Goal: Find specific page/section: Find specific page/section

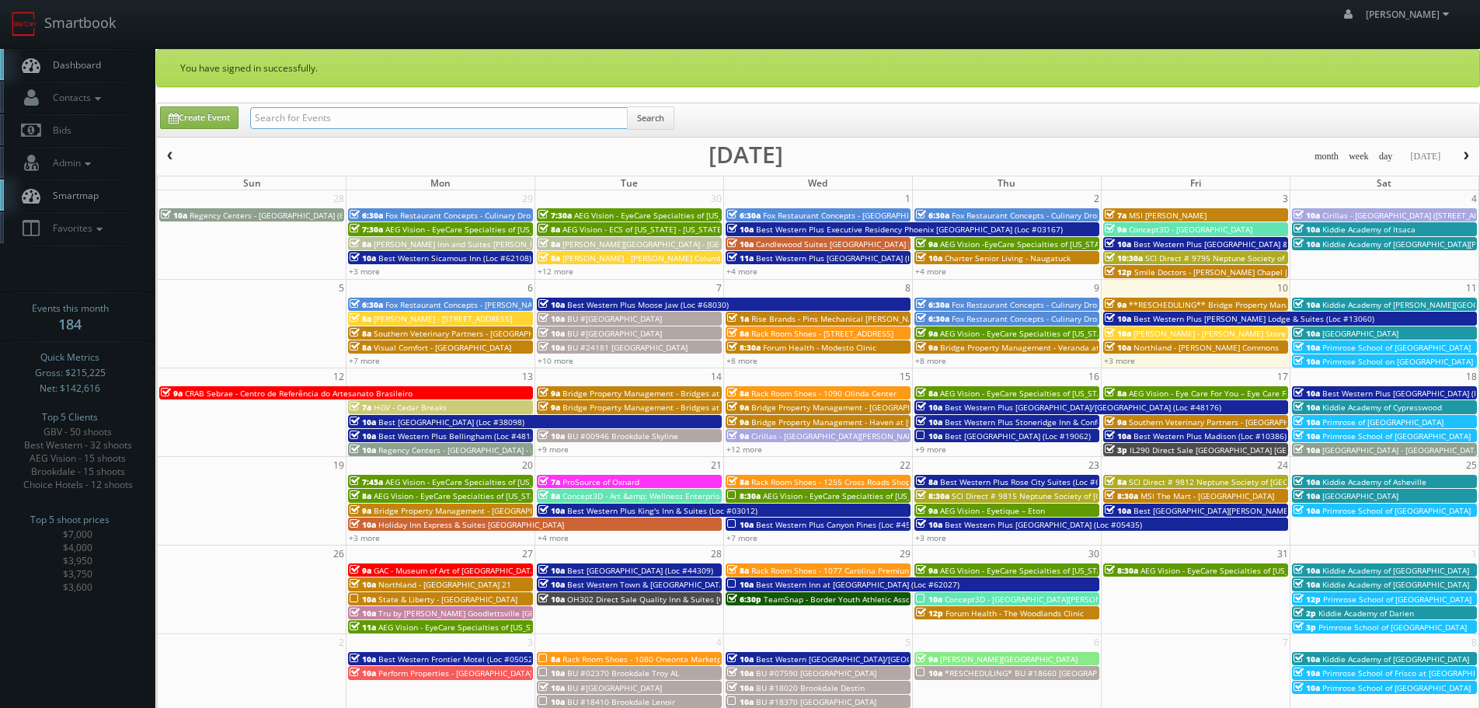
click at [392, 120] on input "text" at bounding box center [439, 118] width 378 height 22
click at [434, 117] on input "text" at bounding box center [439, 118] width 378 height 22
type input "summerfield"
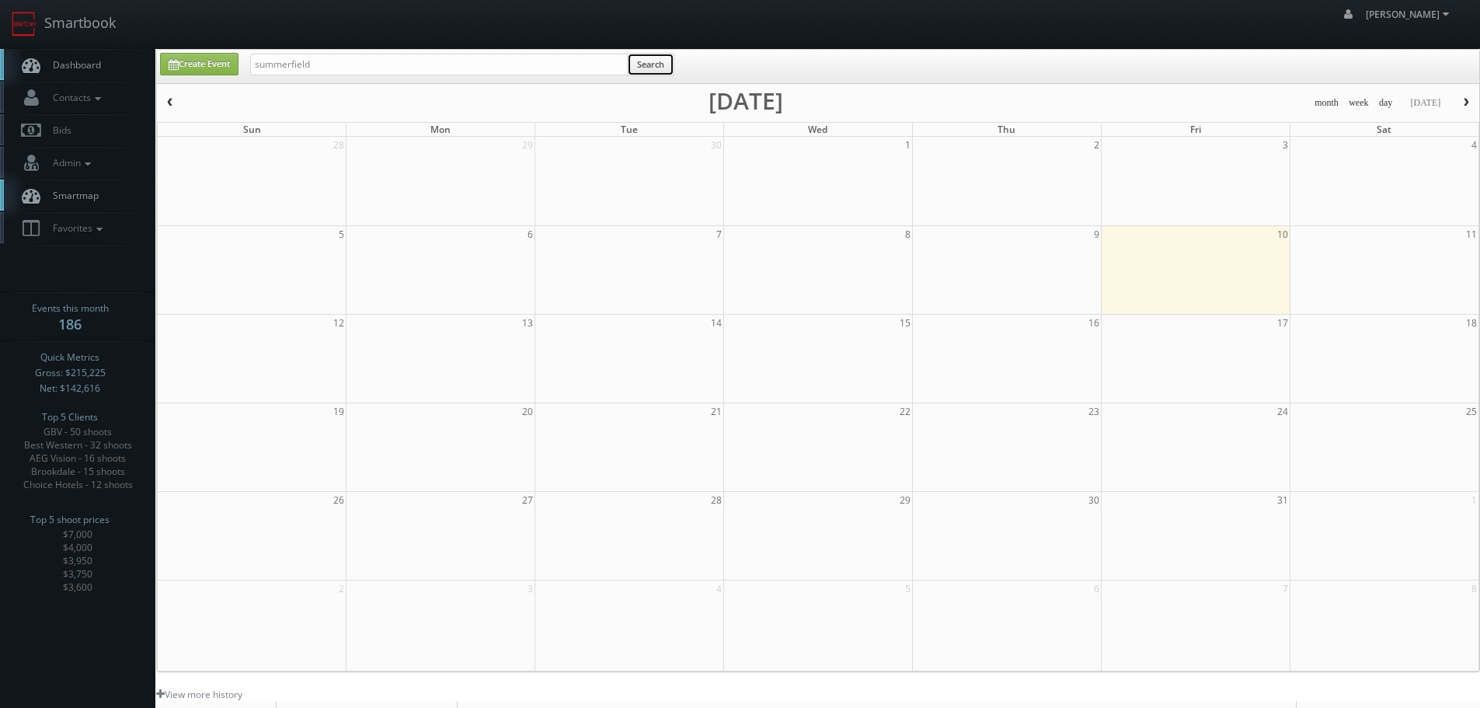
click at [644, 62] on button "Search" at bounding box center [650, 64] width 47 height 23
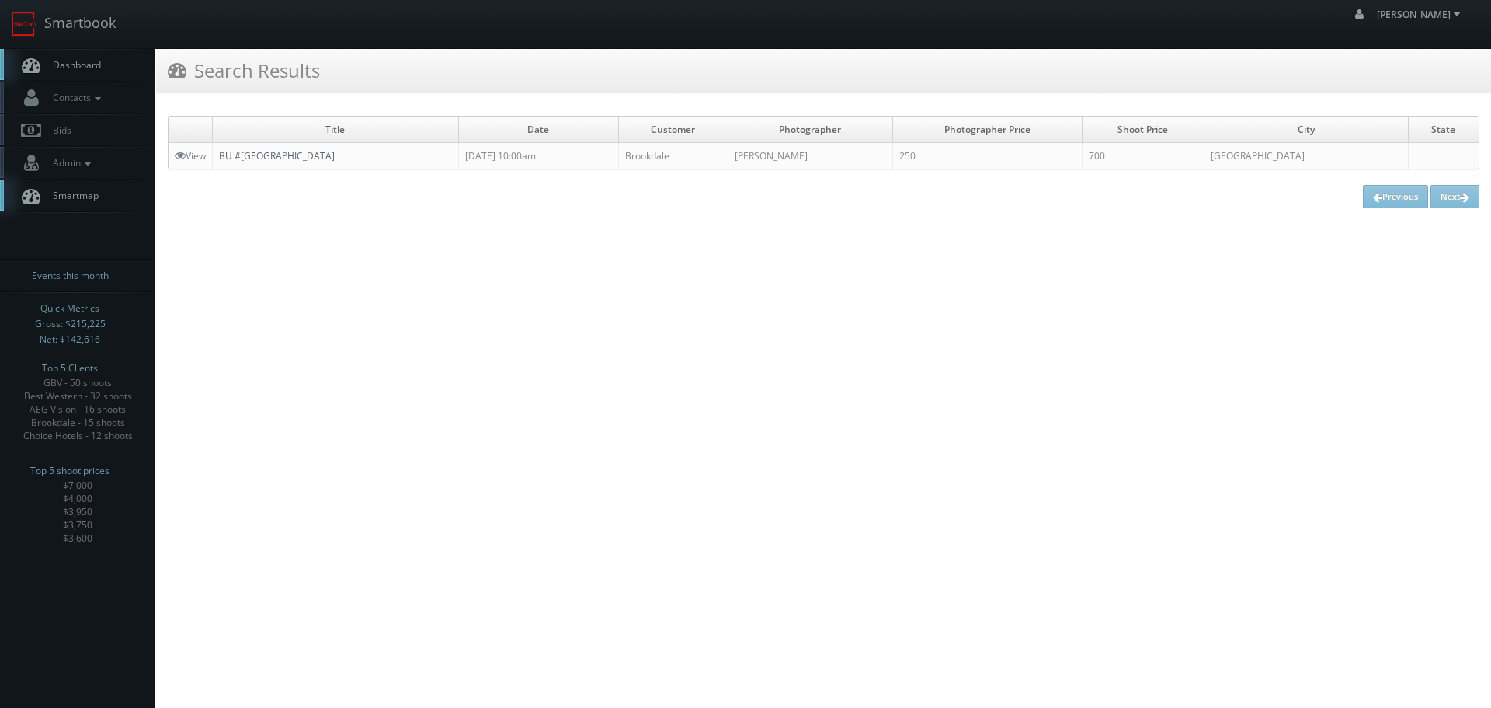
copy link "BU #[GEOGRAPHIC_DATA]"
drag, startPoint x: 387, startPoint y: 149, endPoint x: 221, endPoint y: 149, distance: 165.5
click at [221, 149] on td "BU #[GEOGRAPHIC_DATA]" at bounding box center [336, 156] width 246 height 26
click at [111, 26] on link "Smartbook" at bounding box center [63, 24] width 127 height 48
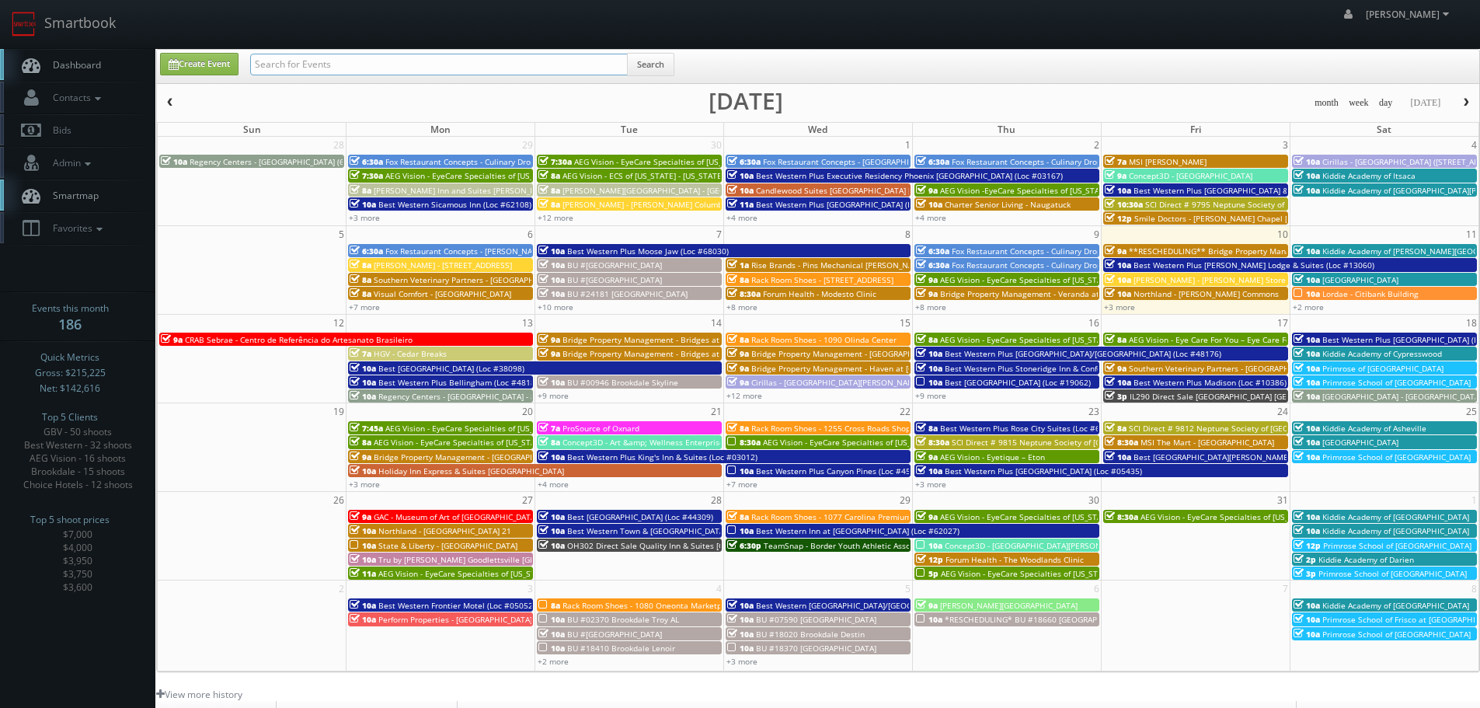
click at [420, 63] on input "text" at bounding box center [439, 65] width 378 height 22
type input "colleg place"
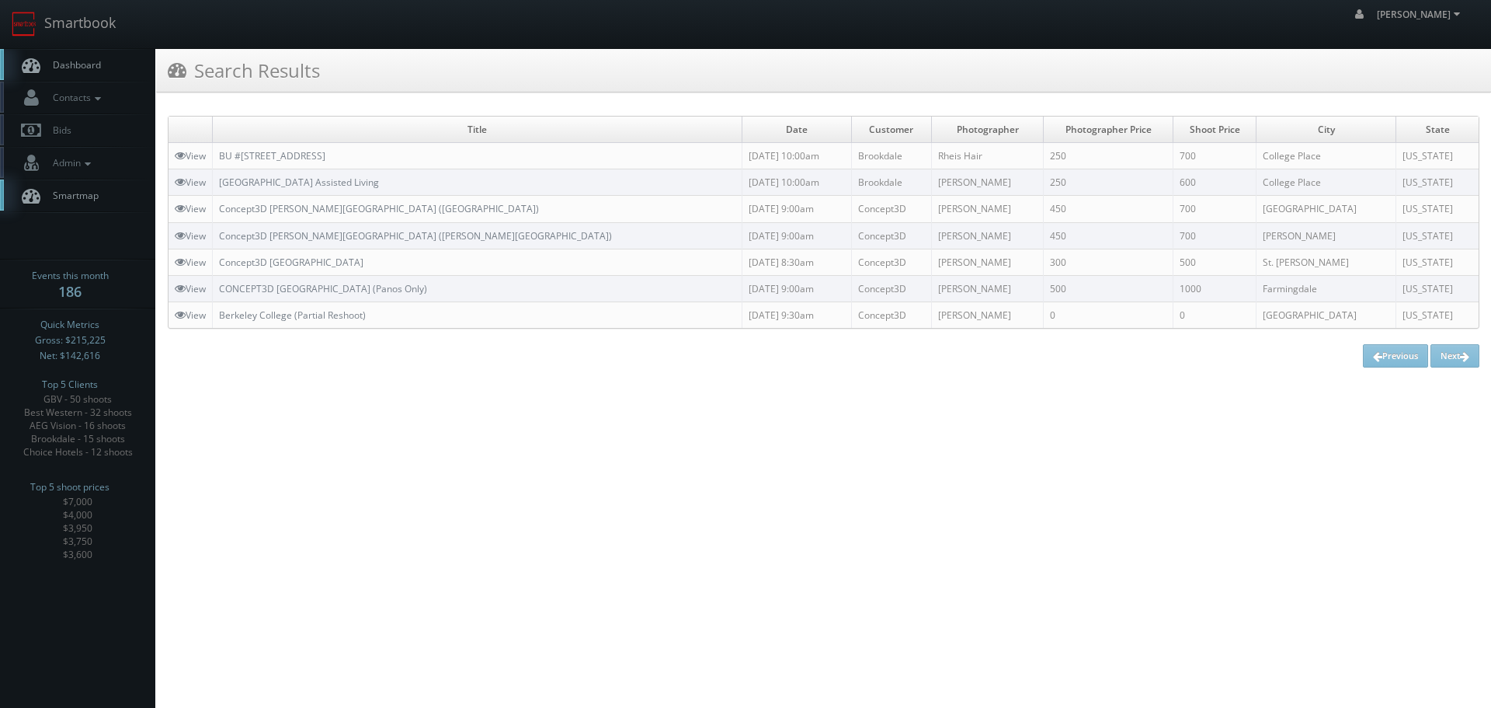
copy link "BU #[STREET_ADDRESS]"
drag, startPoint x: 372, startPoint y: 154, endPoint x: 221, endPoint y: 159, distance: 151.6
click at [221, 159] on td "BU #24638 Brookdale College Place" at bounding box center [478, 156] width 530 height 26
click at [83, 20] on link "Smartbook" at bounding box center [63, 24] width 127 height 48
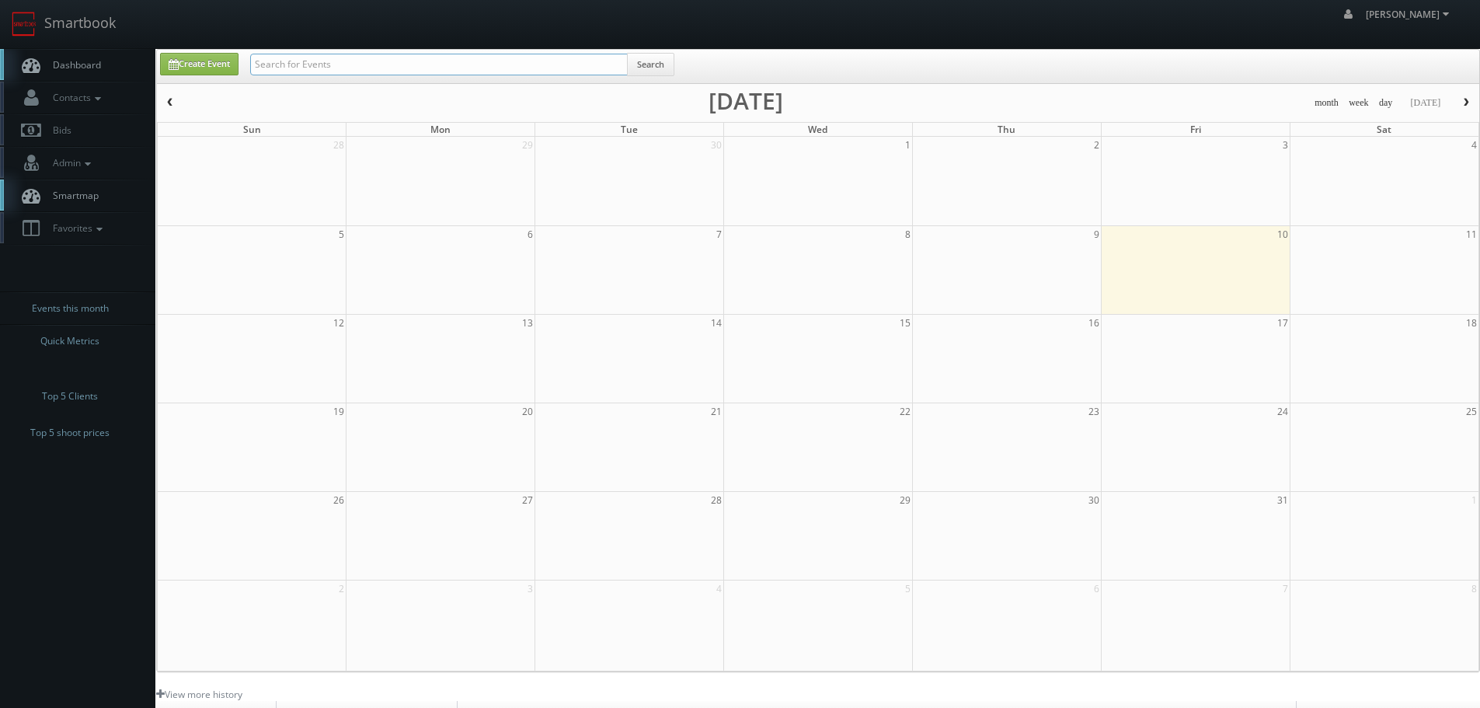
drag, startPoint x: 0, startPoint y: 0, endPoint x: 304, endPoint y: 55, distance: 308.7
click at [304, 55] on input "text" at bounding box center [439, 65] width 378 height 22
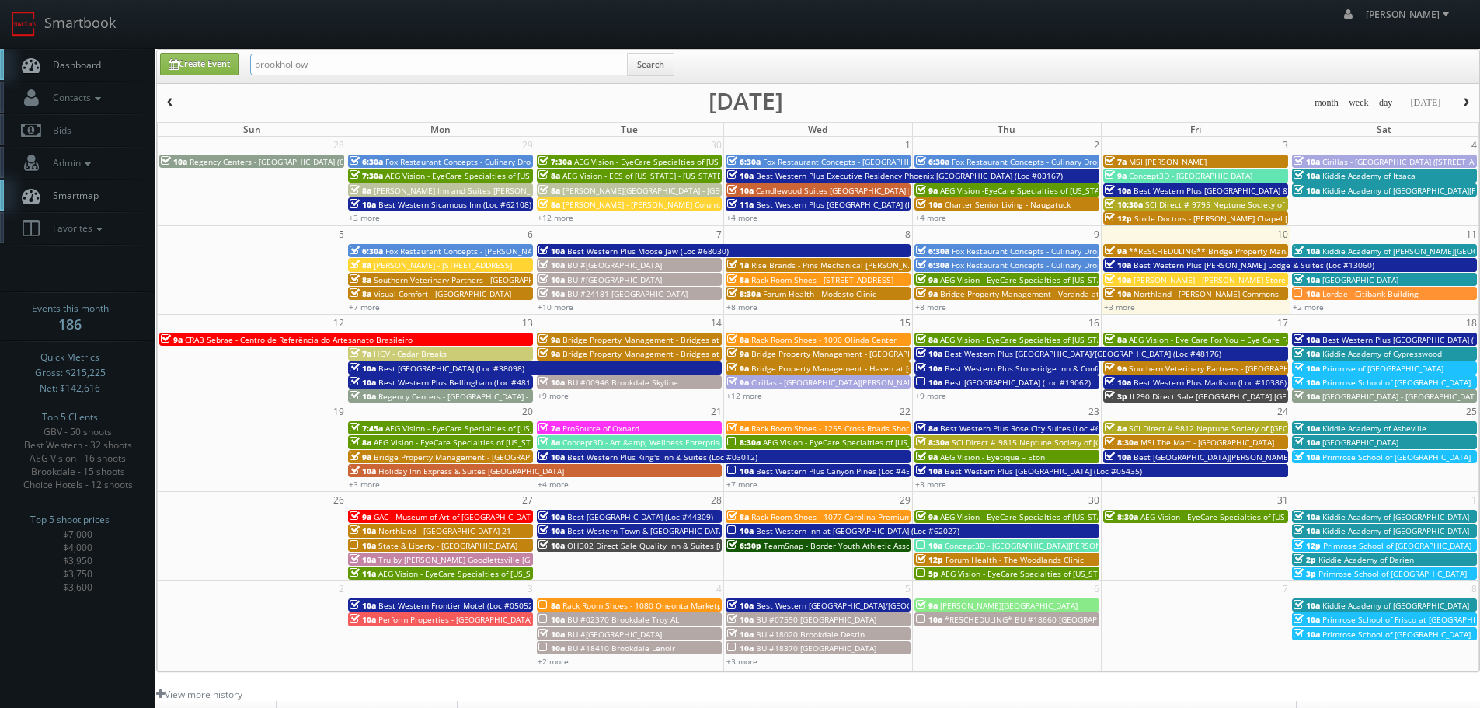
type input "brookhollow"
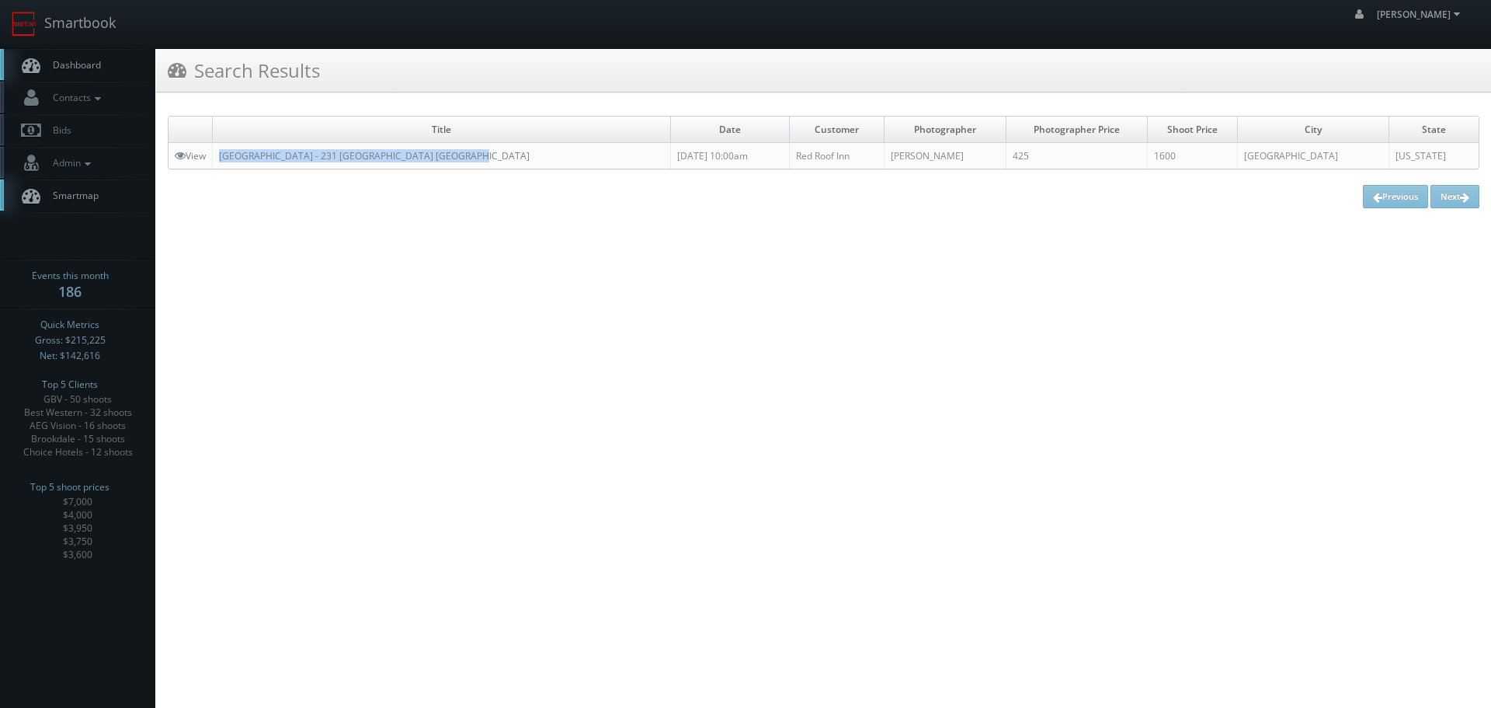
copy link "[GEOGRAPHIC_DATA] - 231 [GEOGRAPHIC_DATA] [GEOGRAPHIC_DATA]"
drag, startPoint x: 521, startPoint y: 153, endPoint x: 217, endPoint y: 154, distance: 304.5
click at [217, 155] on td "Red Roof Inn - 231 Red Roof Inn Houston Brookhollow" at bounding box center [442, 156] width 458 height 26
click at [192, 152] on link "View" at bounding box center [190, 155] width 31 height 13
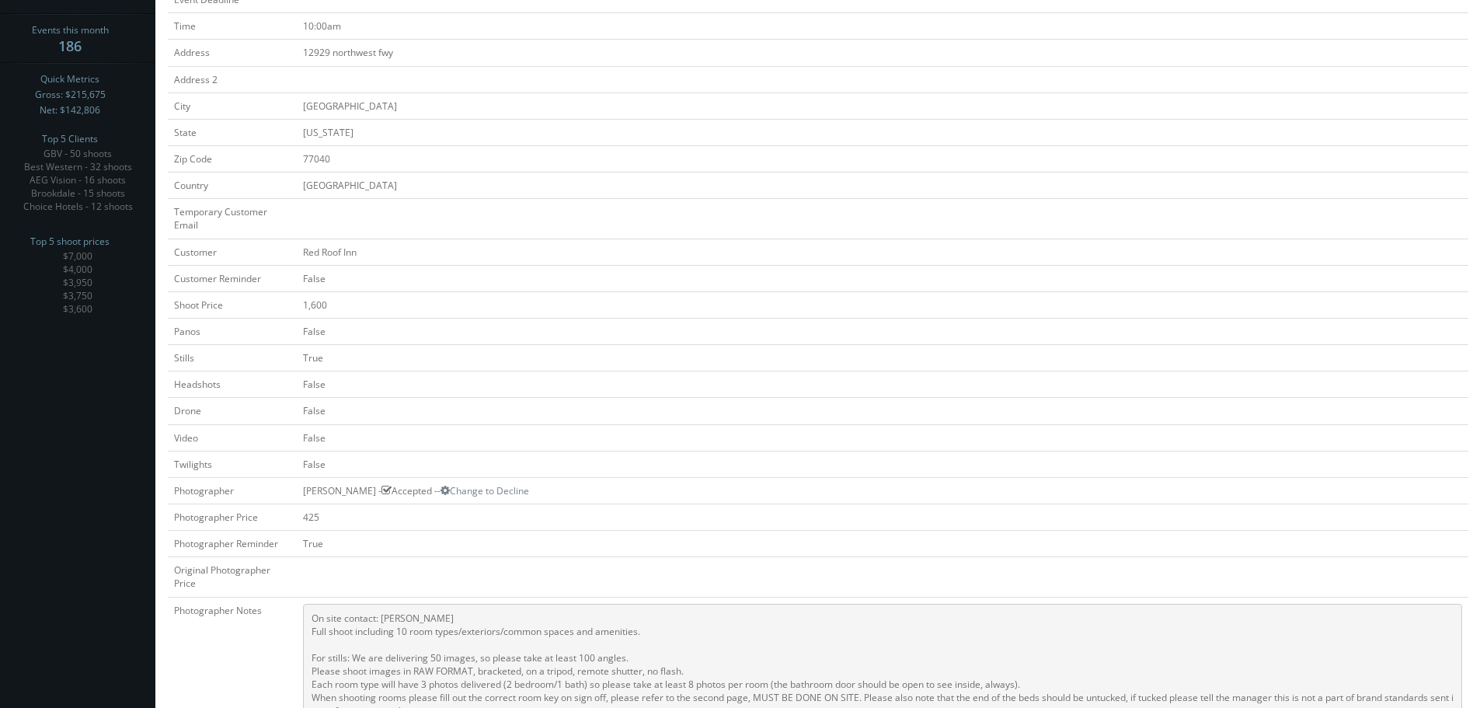
scroll to position [9, 0]
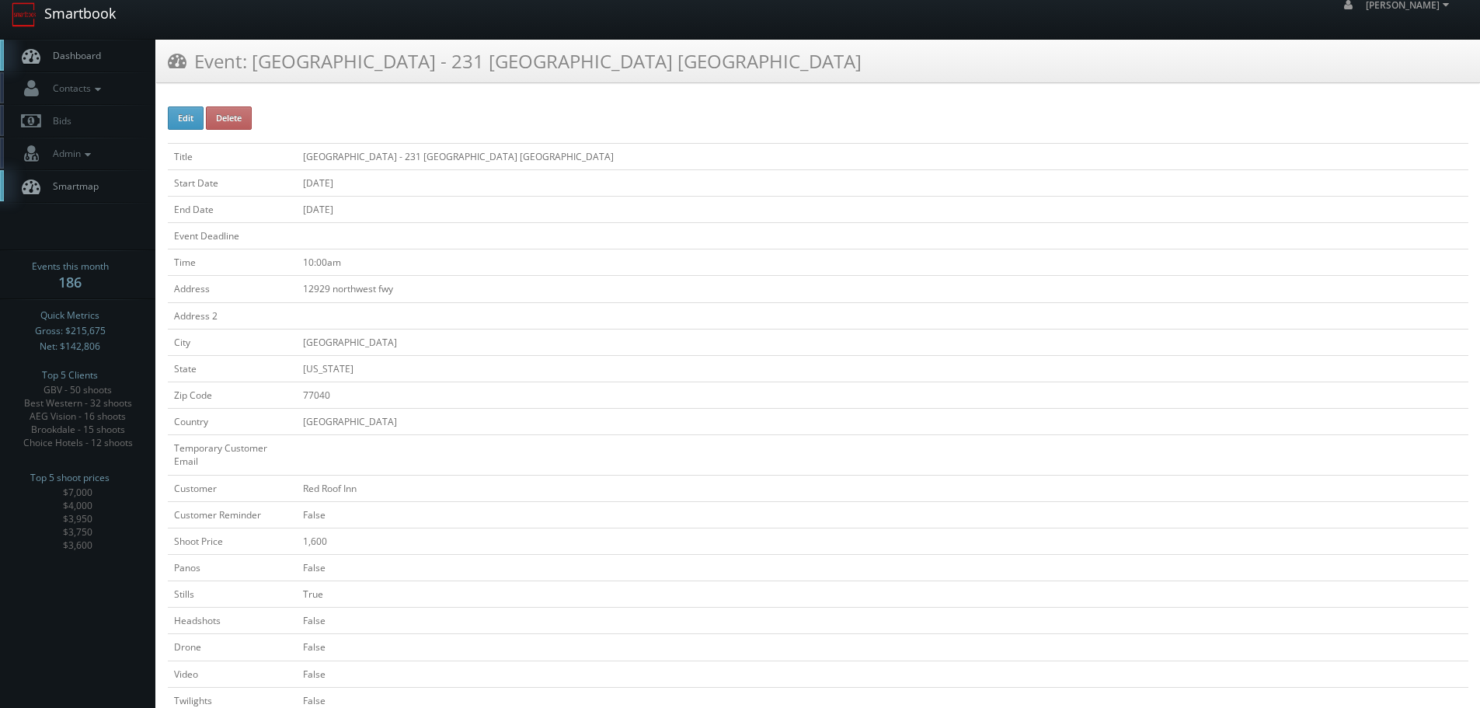
click at [89, 30] on link "Smartbook" at bounding box center [63, 15] width 127 height 48
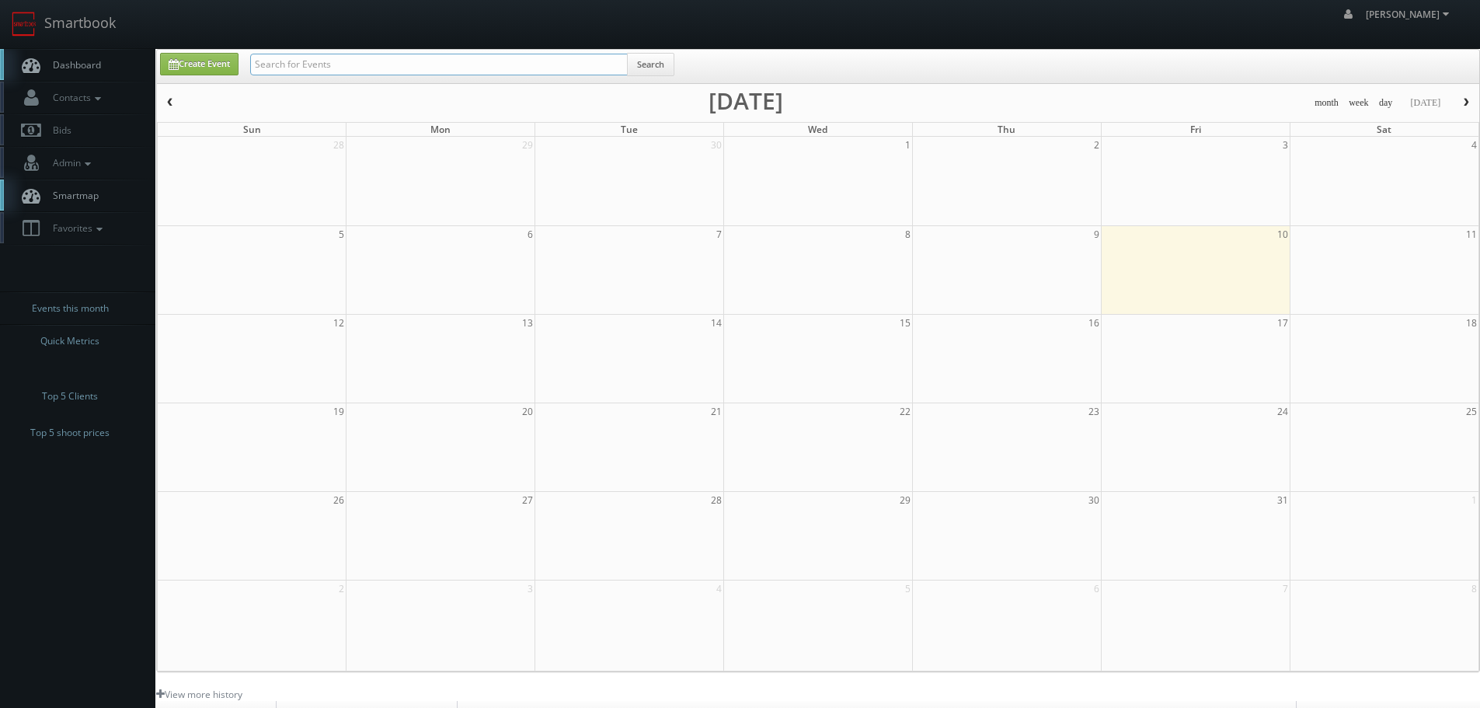
click at [352, 62] on input "text" at bounding box center [439, 65] width 378 height 22
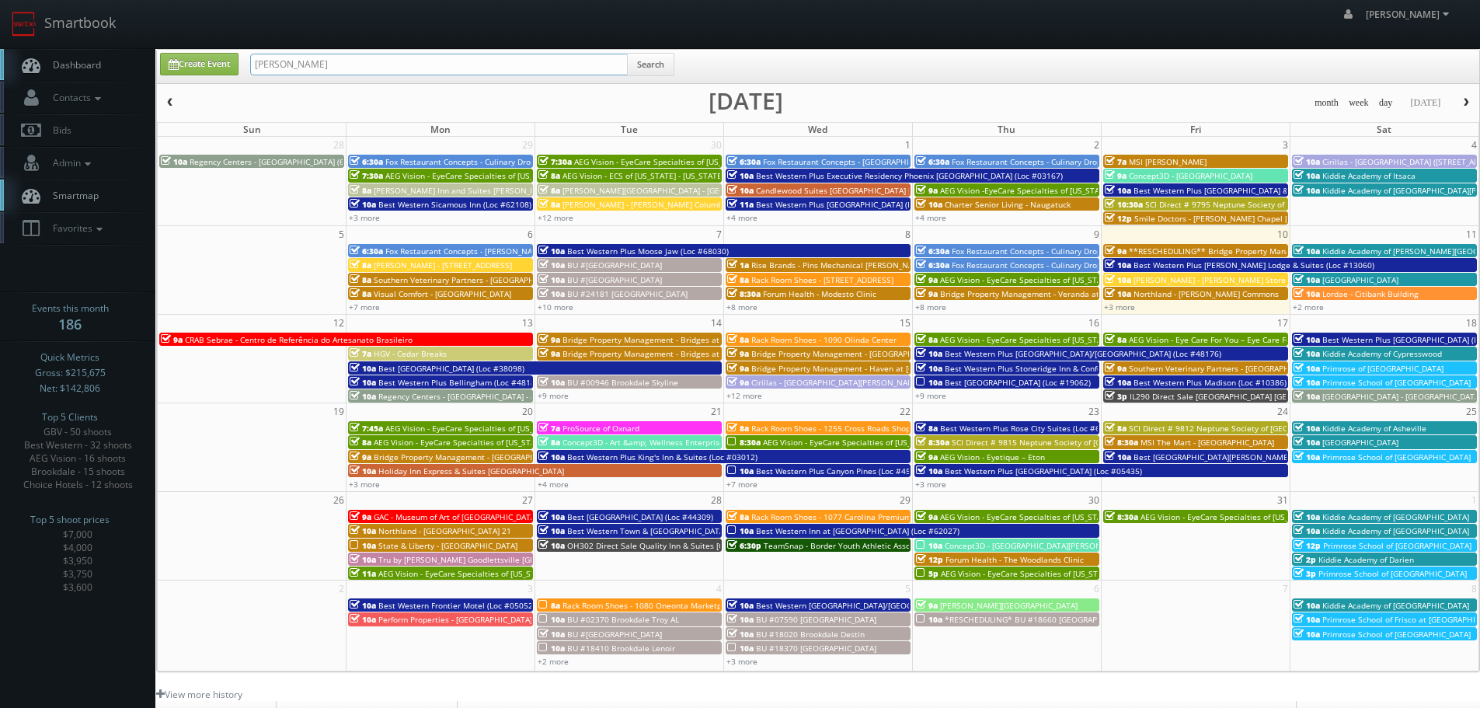
type input "adam hart"
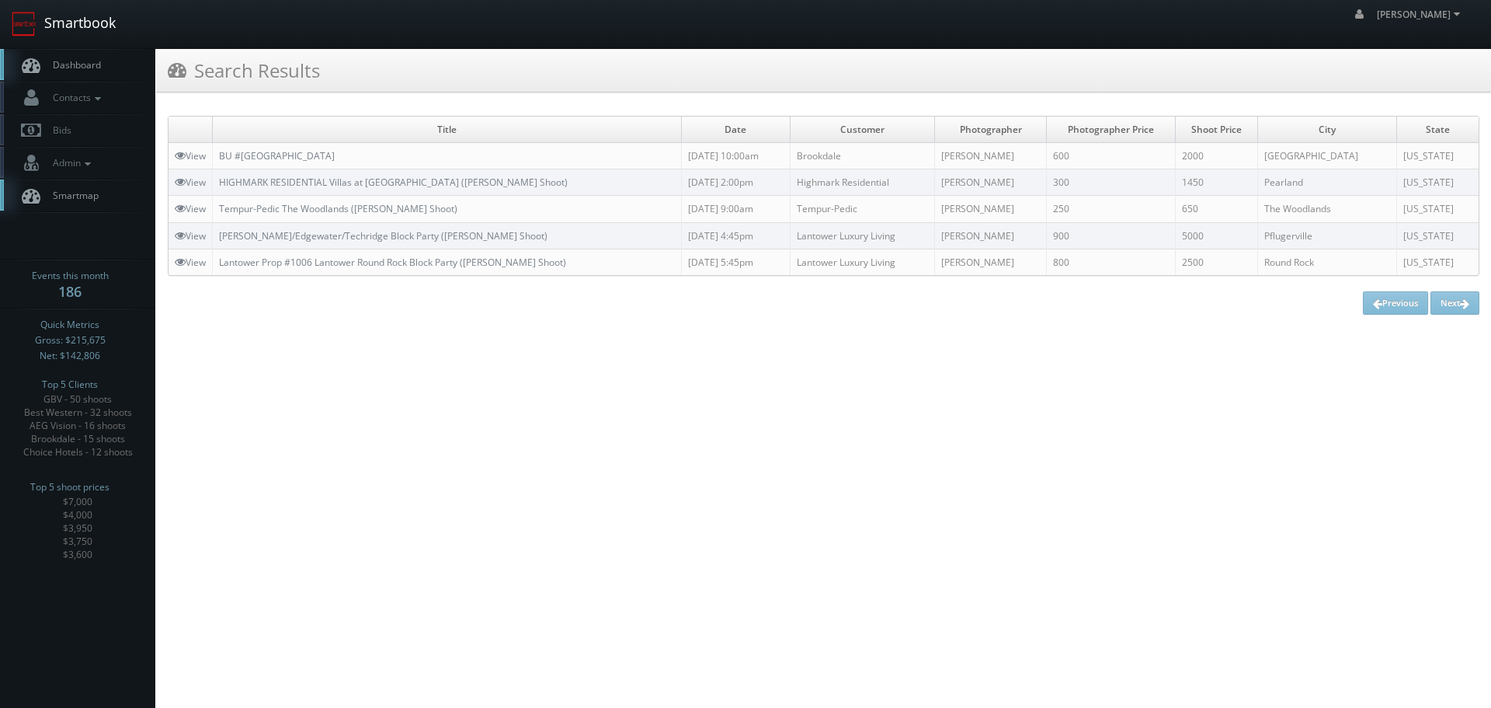
click at [87, 22] on link "Smartbook" at bounding box center [63, 24] width 127 height 48
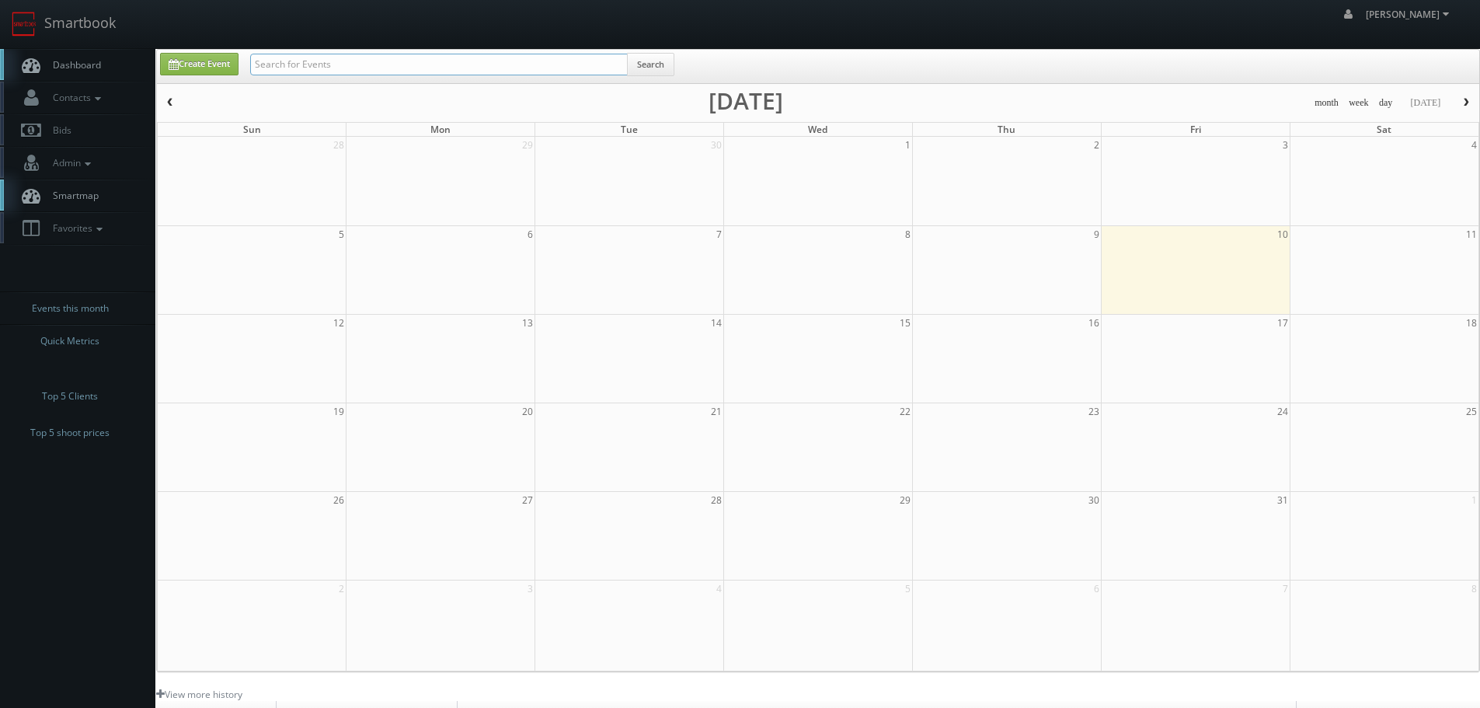
click at [376, 64] on input "text" at bounding box center [439, 65] width 378 height 22
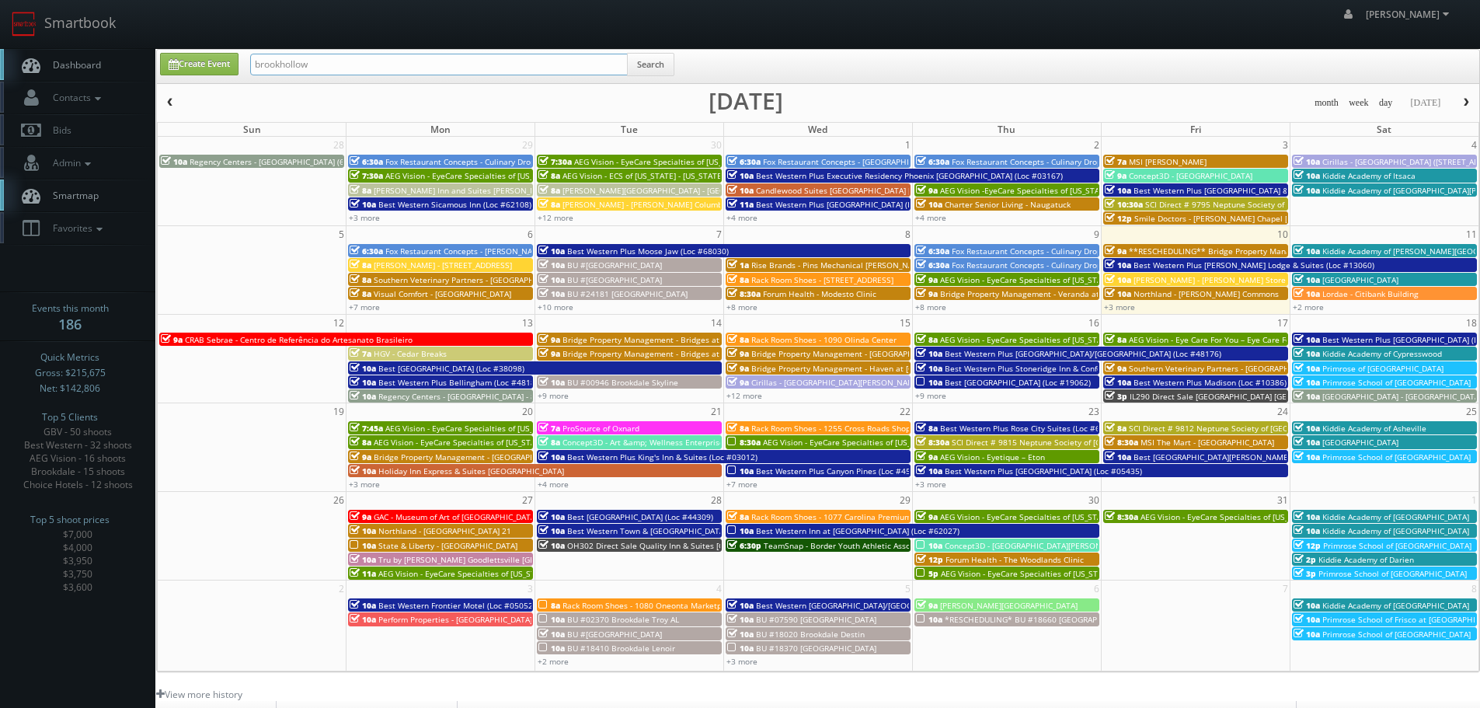
type input "brookhollow"
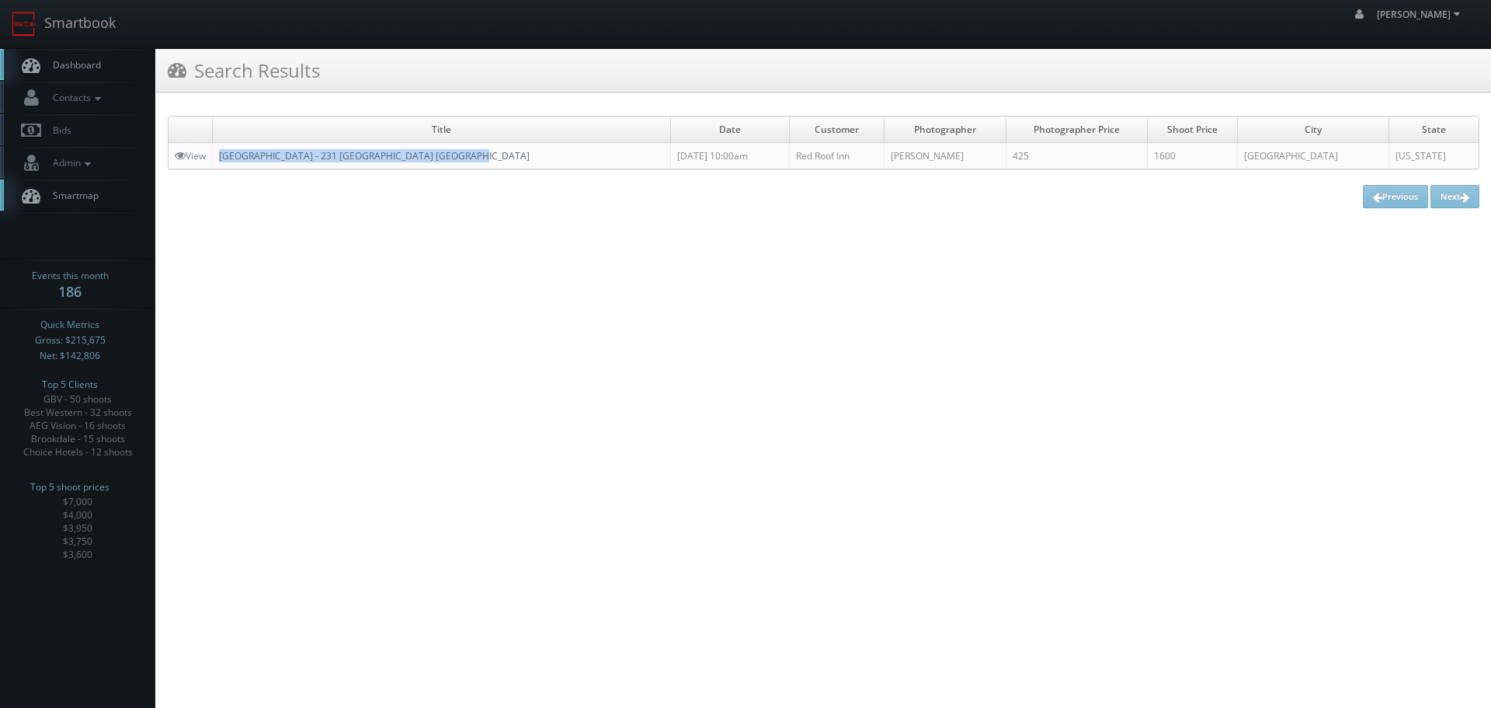
copy link "[GEOGRAPHIC_DATA] - 231 [GEOGRAPHIC_DATA] [GEOGRAPHIC_DATA]"
drag, startPoint x: 556, startPoint y: 155, endPoint x: 223, endPoint y: 157, distance: 333.2
click at [223, 157] on td "[GEOGRAPHIC_DATA] - 231 [GEOGRAPHIC_DATA] [GEOGRAPHIC_DATA]" at bounding box center [442, 156] width 458 height 26
drag, startPoint x: 59, startPoint y: 23, endPoint x: 70, endPoint y: 30, distance: 13.4
click at [60, 23] on link "Smartbook" at bounding box center [63, 24] width 127 height 48
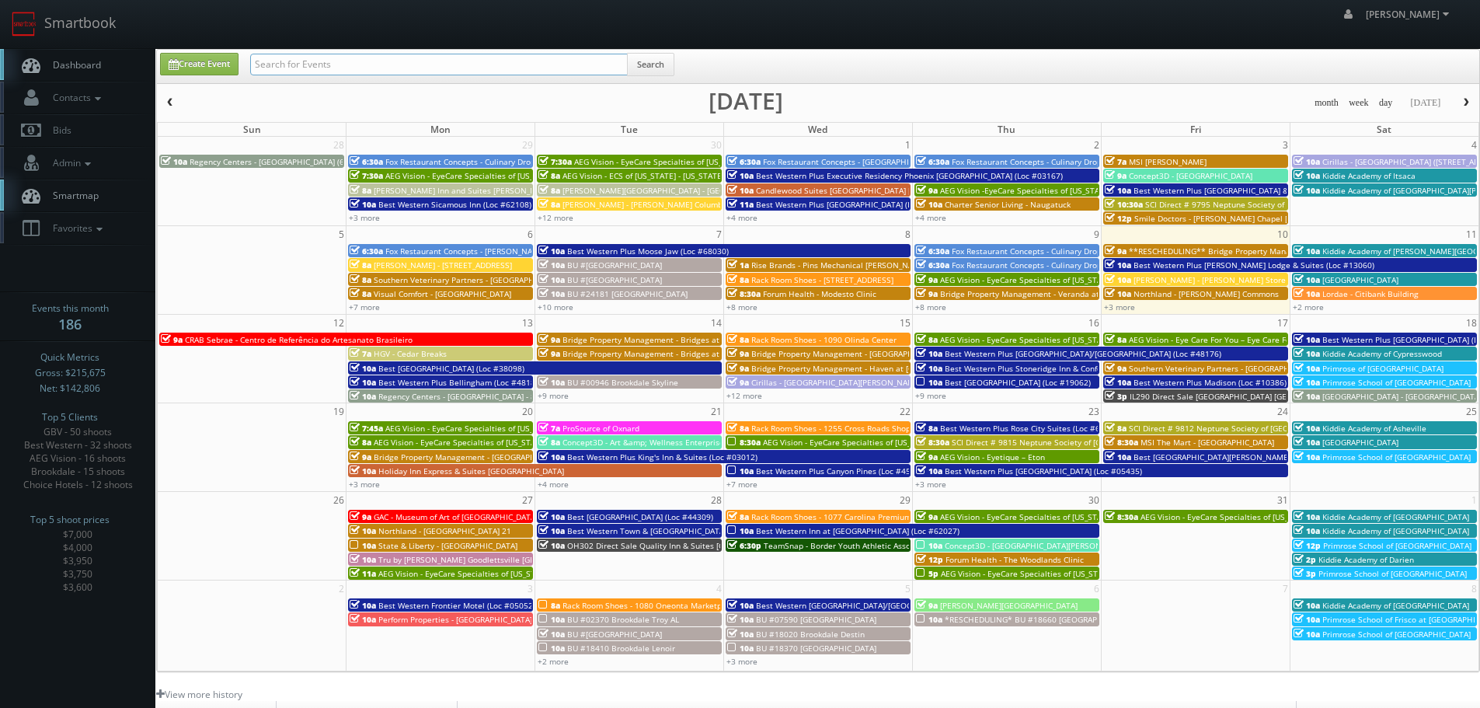
click at [336, 64] on input "text" at bounding box center [439, 65] width 378 height 22
type input "visual comfort"
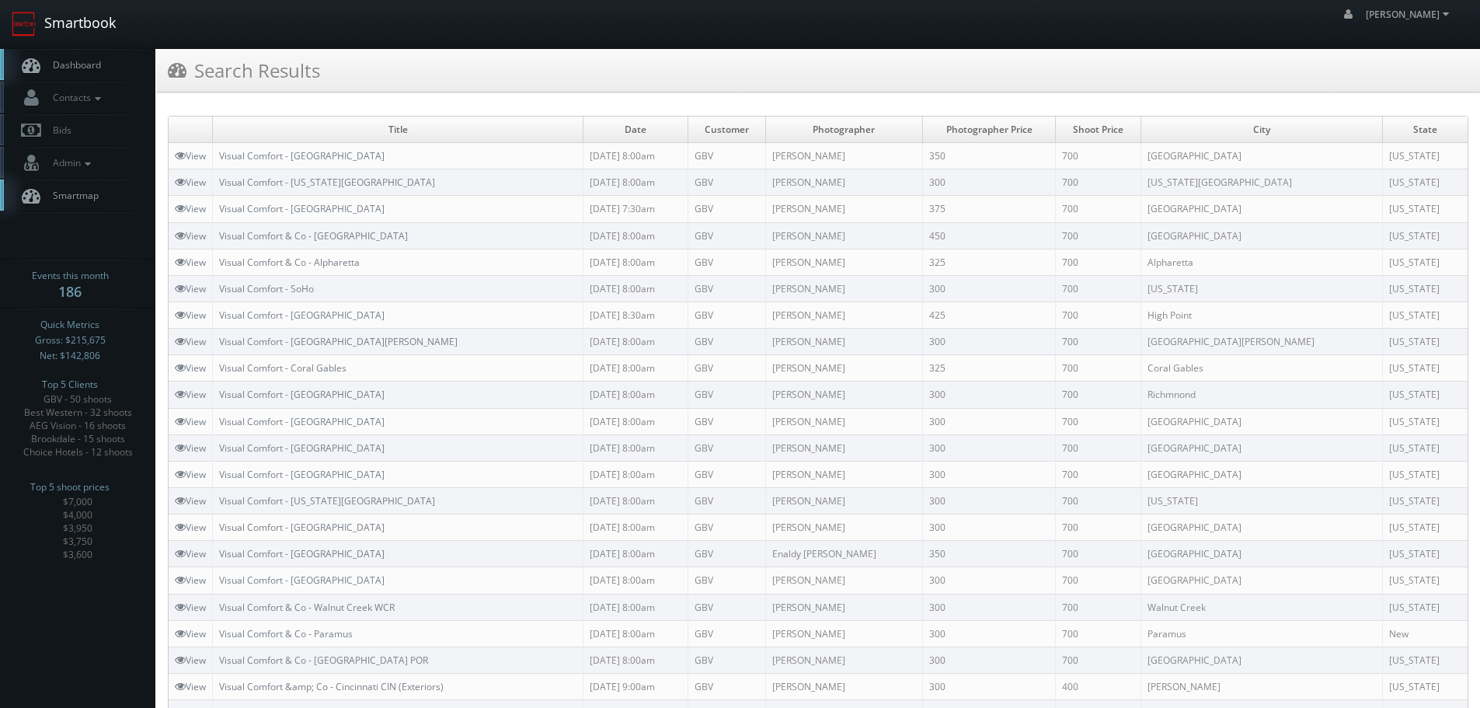
click at [113, 40] on link "Smartbook" at bounding box center [63, 24] width 127 height 48
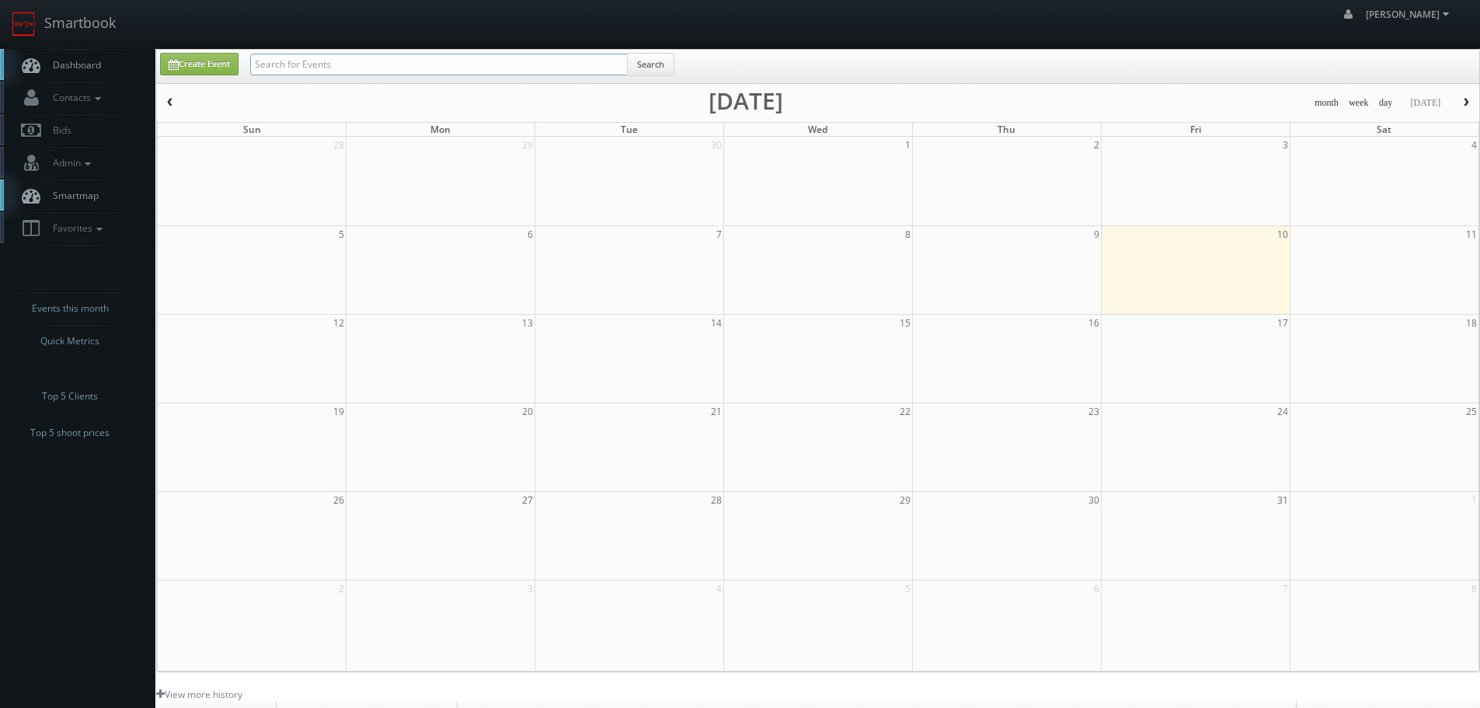
click at [328, 63] on input "text" at bounding box center [439, 65] width 378 height 22
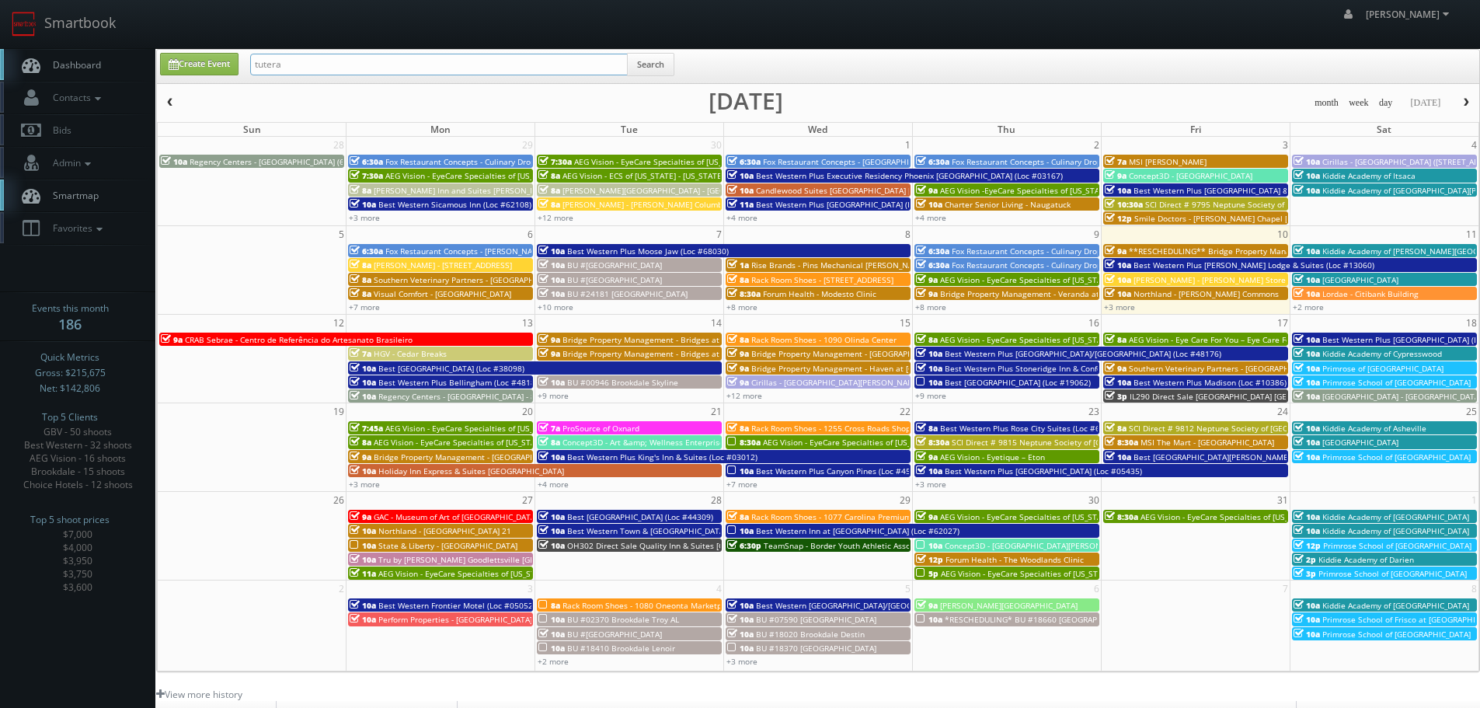
type input "tutera"
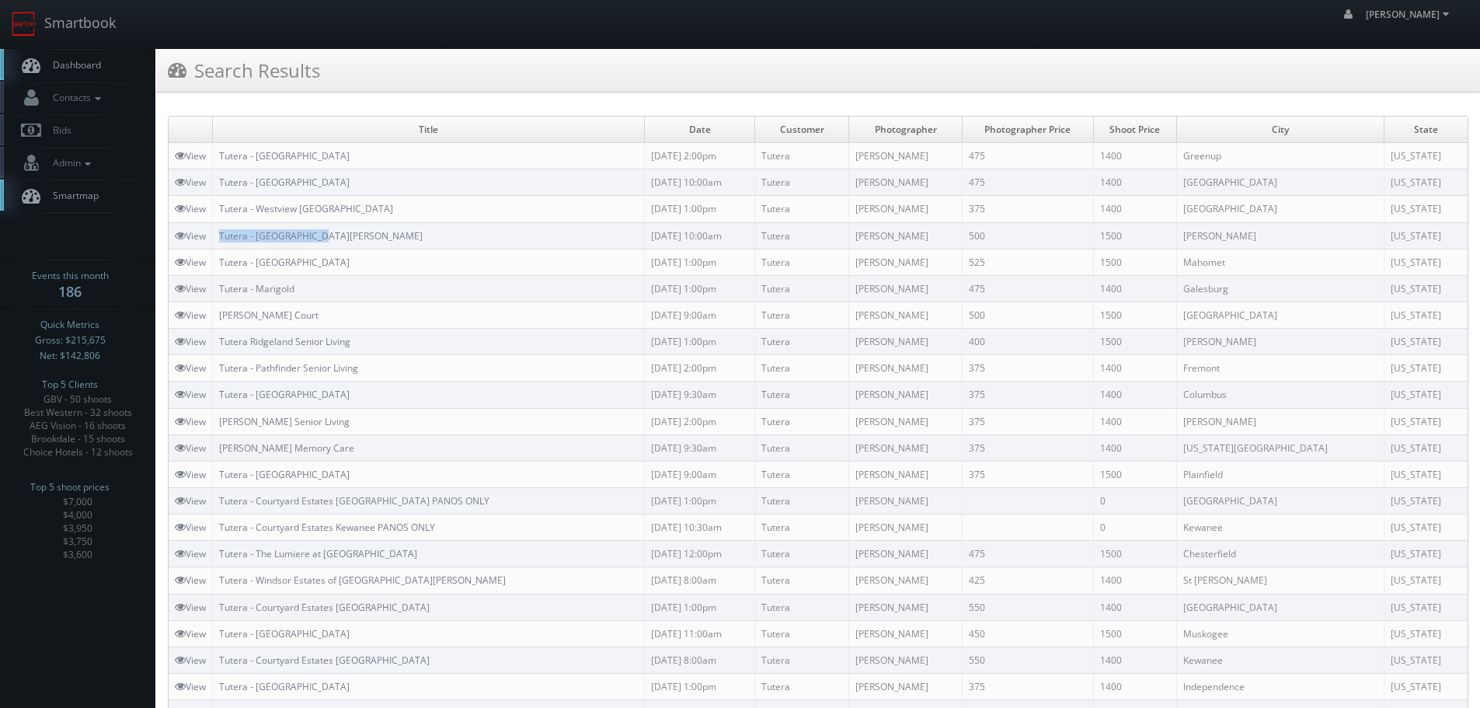
copy tr "Tutera - [GEOGRAPHIC_DATA][PERSON_NAME]"
drag, startPoint x: 365, startPoint y: 238, endPoint x: 214, endPoint y: 242, distance: 151.5
click at [214, 242] on tr "View Tutera - Grand Meadows 10/07/2025 10:00am Tutera Sean Lamb 500 1500 Asbury…" at bounding box center [818, 235] width 1299 height 26
click at [96, 15] on link "Smartbook" at bounding box center [63, 24] width 127 height 48
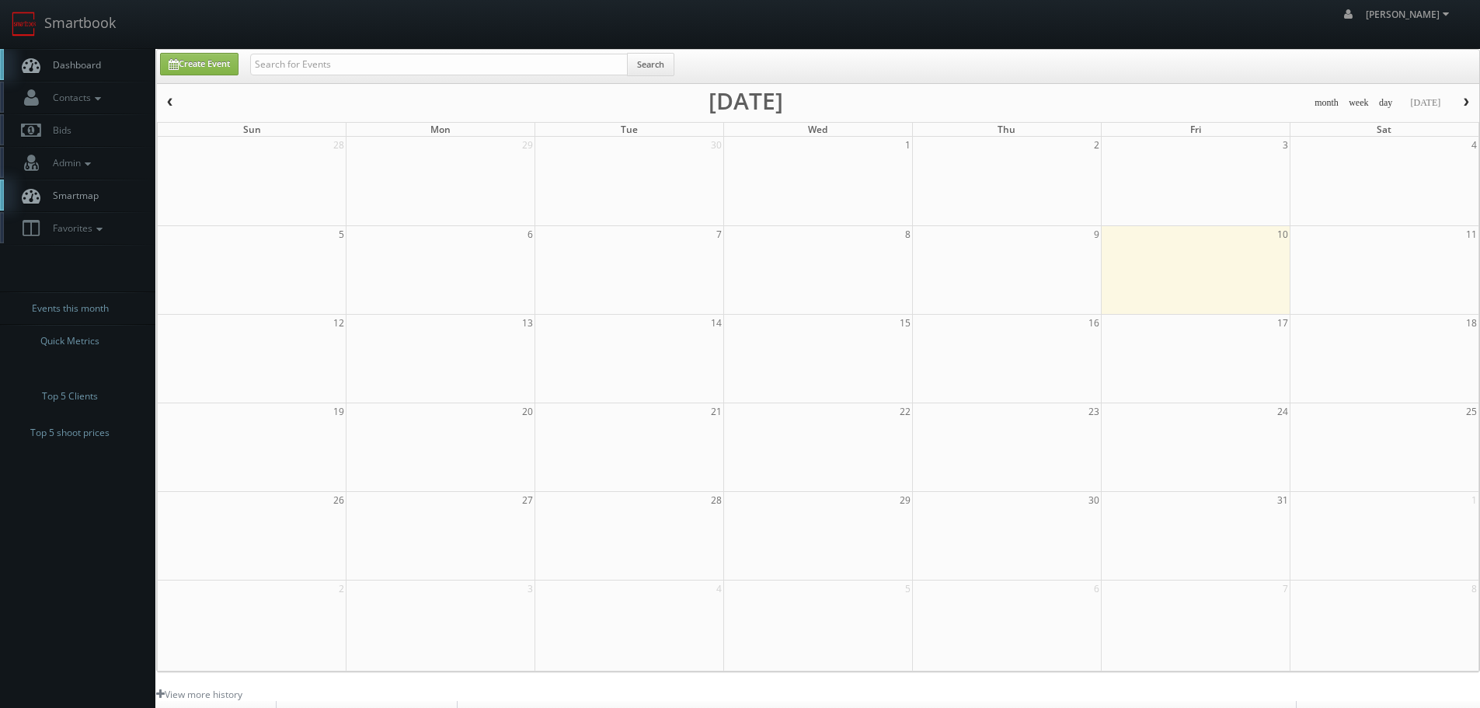
click at [369, 52] on div "Create Event Search" at bounding box center [818, 66] width 1322 height 33
click at [379, 60] on input "text" at bounding box center [439, 65] width 378 height 22
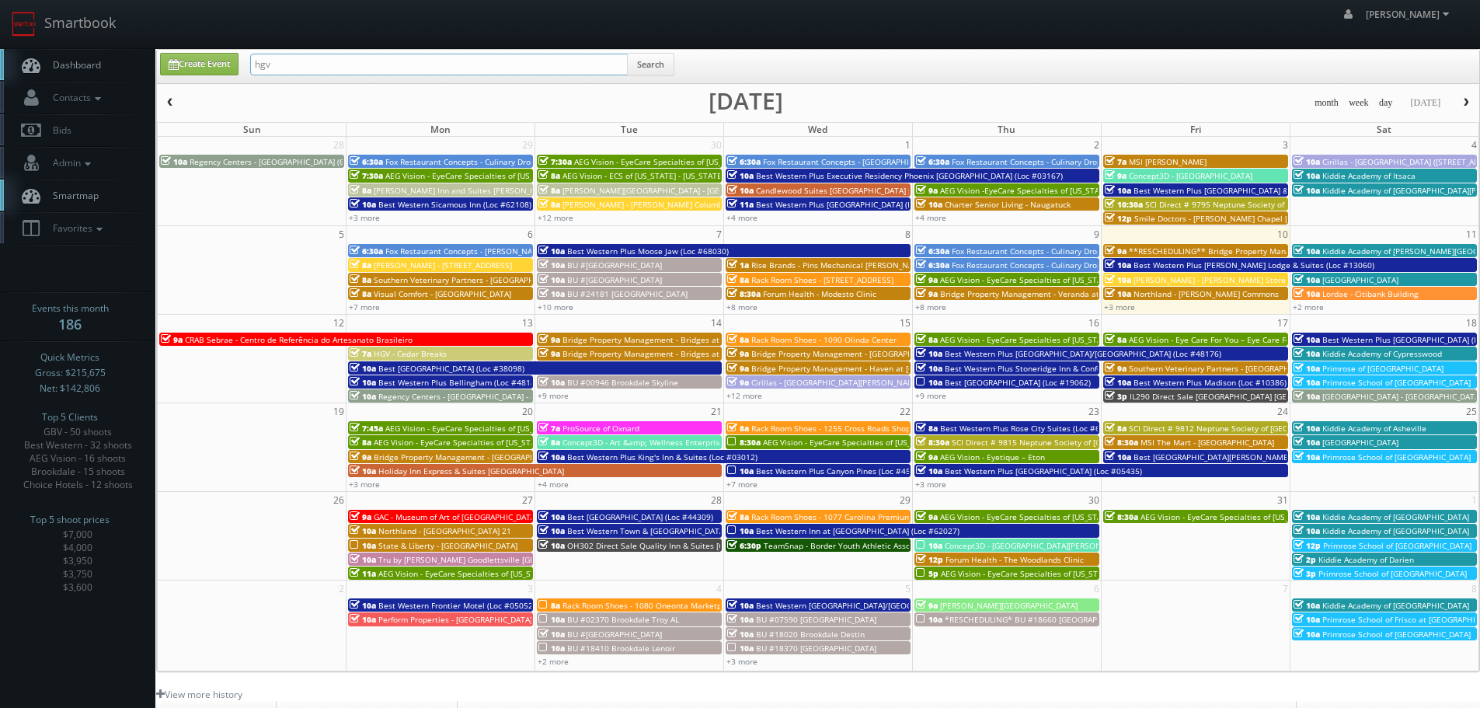
type input "hgv"
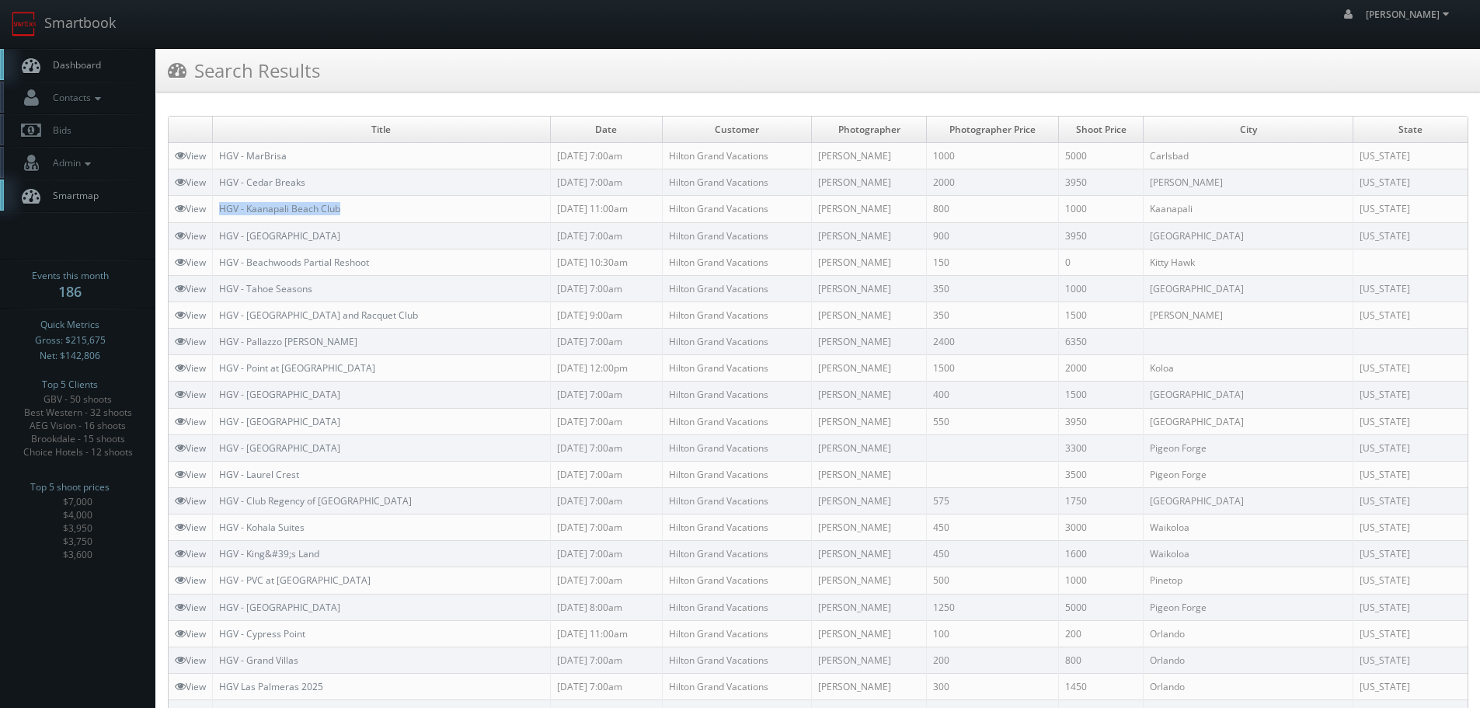
copy link "HGV - Kaanapali Beach Club"
drag, startPoint x: 395, startPoint y: 205, endPoint x: 217, endPoint y: 211, distance: 178.0
click at [217, 211] on td "HGV - Kaanapali Beach Club" at bounding box center [382, 209] width 338 height 26
click at [15, 26] on img at bounding box center [24, 24] width 25 height 25
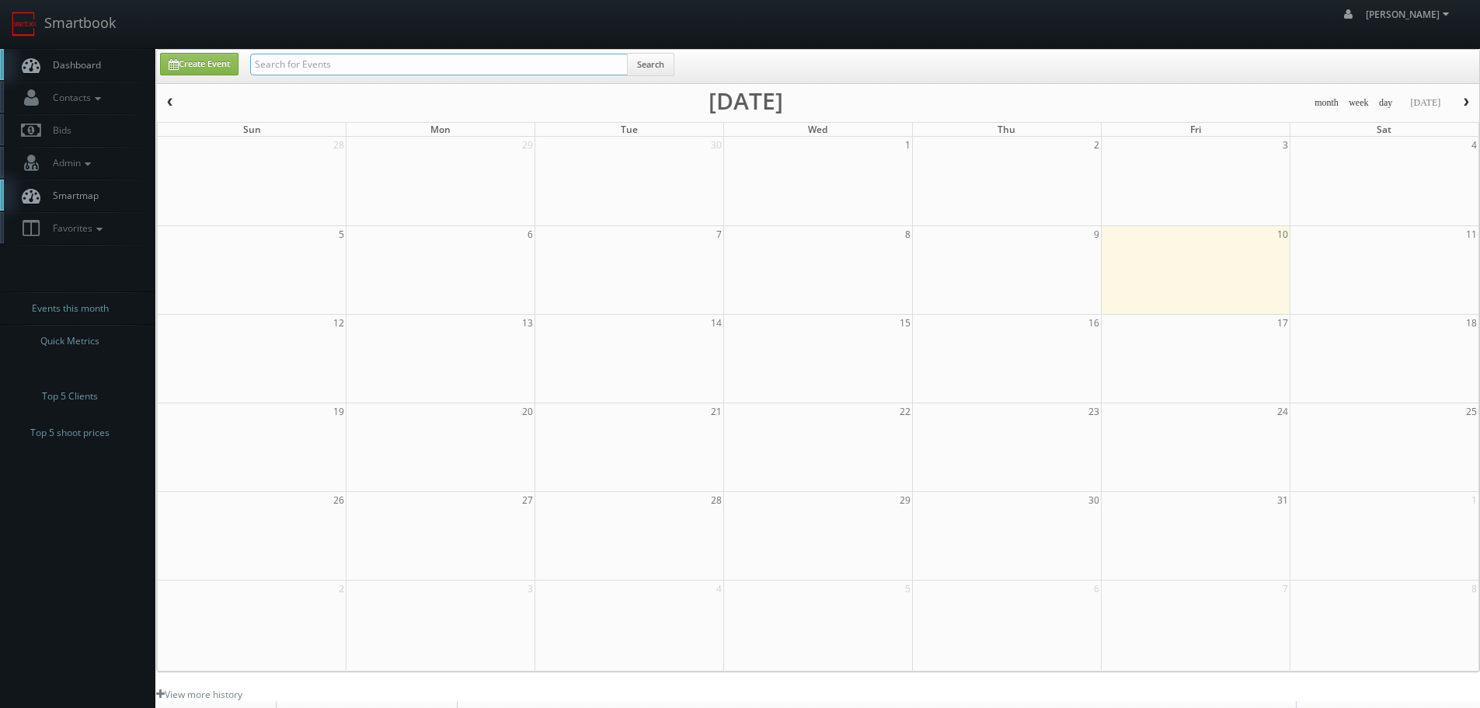
click at [357, 65] on input "text" at bounding box center [439, 65] width 378 height 22
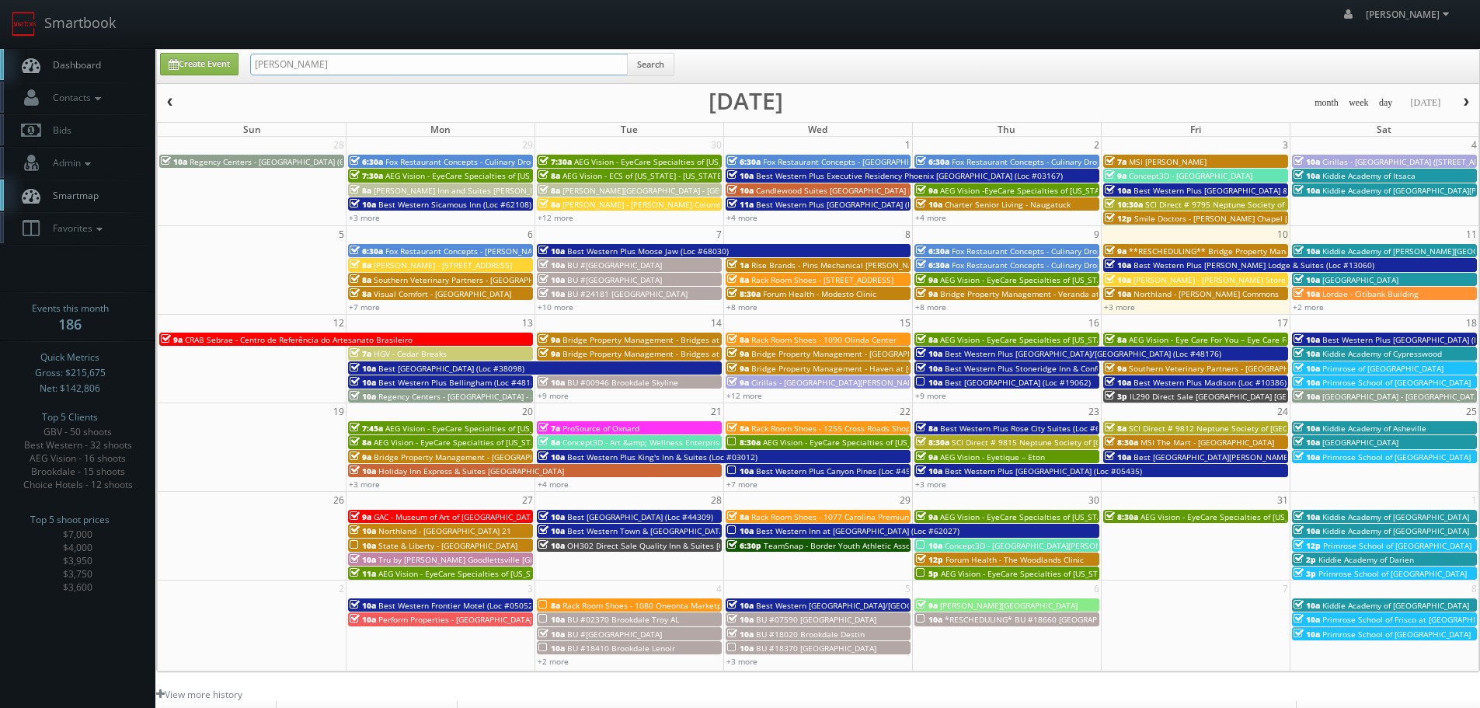
type input "hislop"
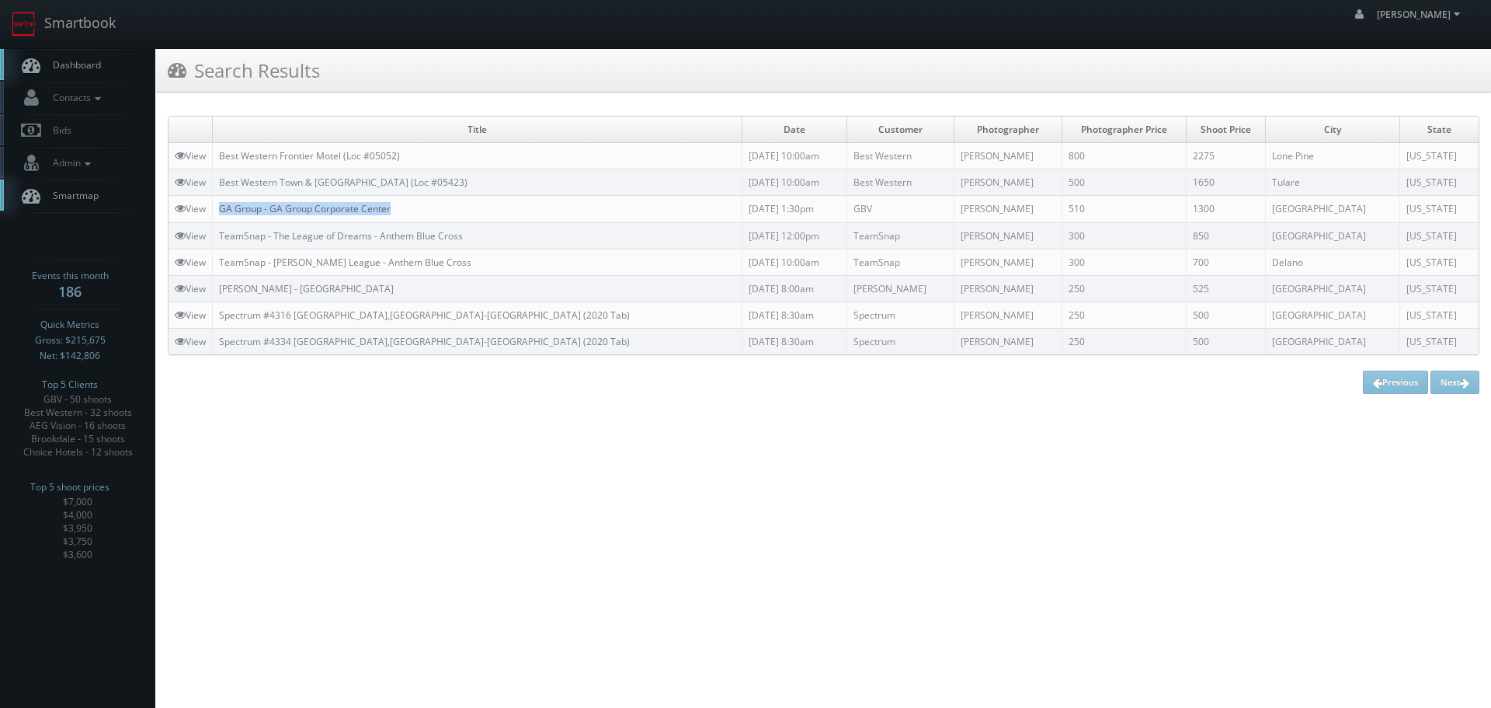
copy link "GA Group - GA Group Corporate Center"
drag, startPoint x: 438, startPoint y: 207, endPoint x: 222, endPoint y: 204, distance: 216.0
click at [222, 204] on td "GA Group - GA Group Corporate Center" at bounding box center [478, 209] width 530 height 26
click at [68, 22] on link "Smartbook" at bounding box center [63, 24] width 127 height 48
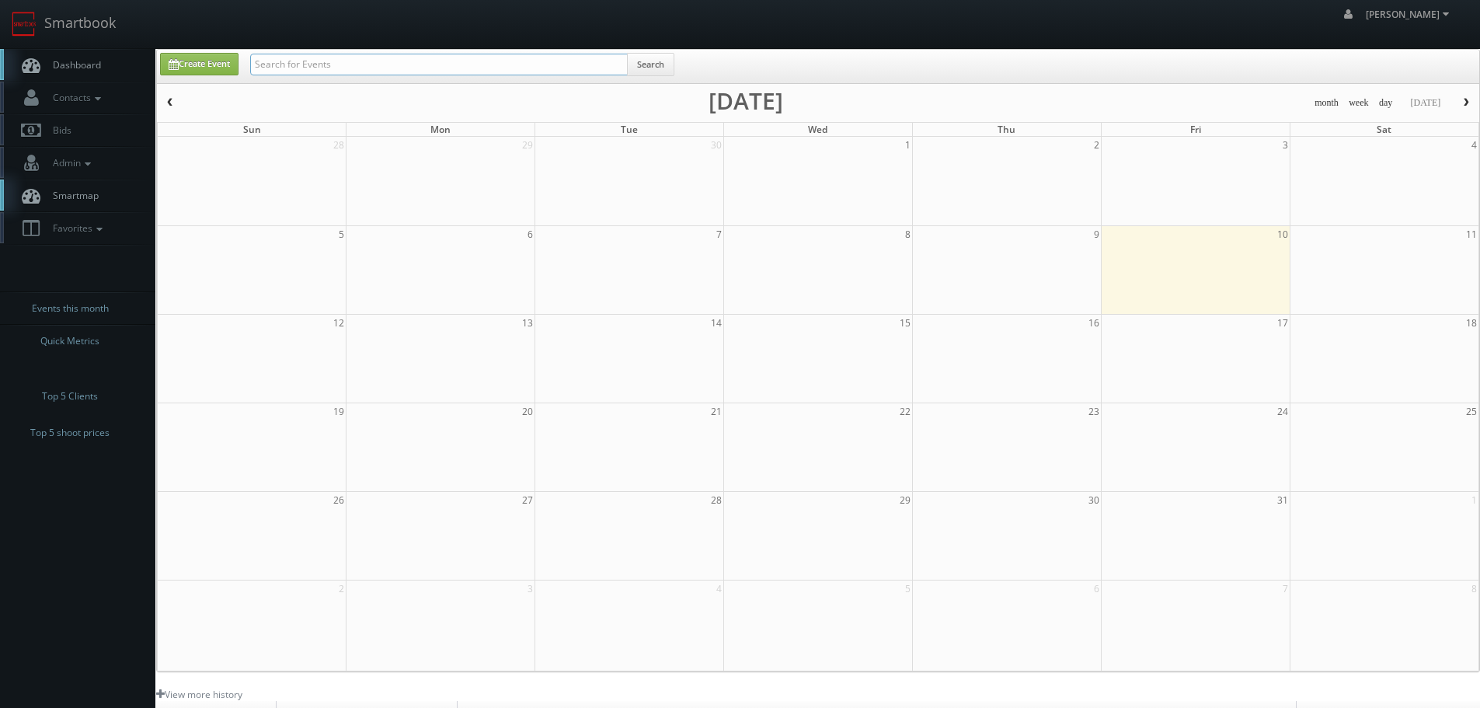
click at [266, 68] on input "text" at bounding box center [439, 65] width 378 height 22
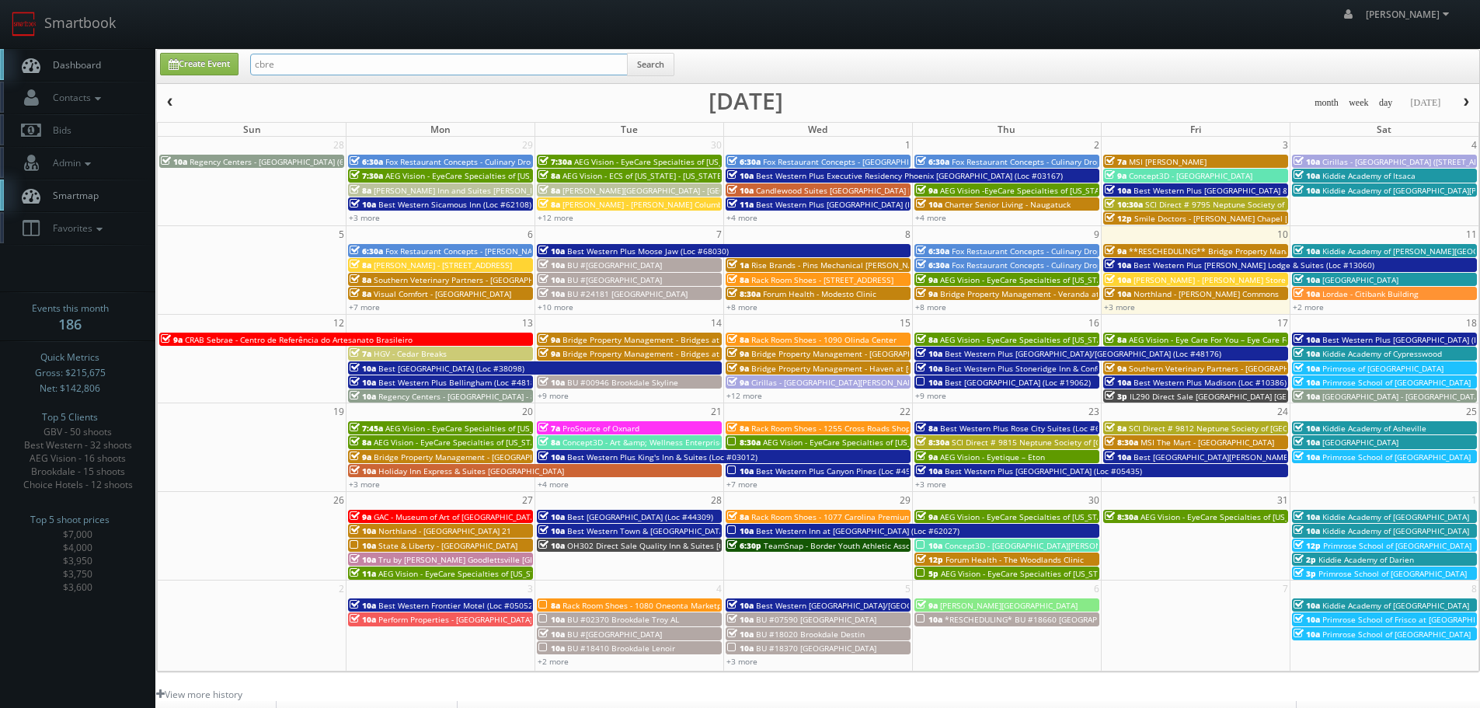
type input "cbre"
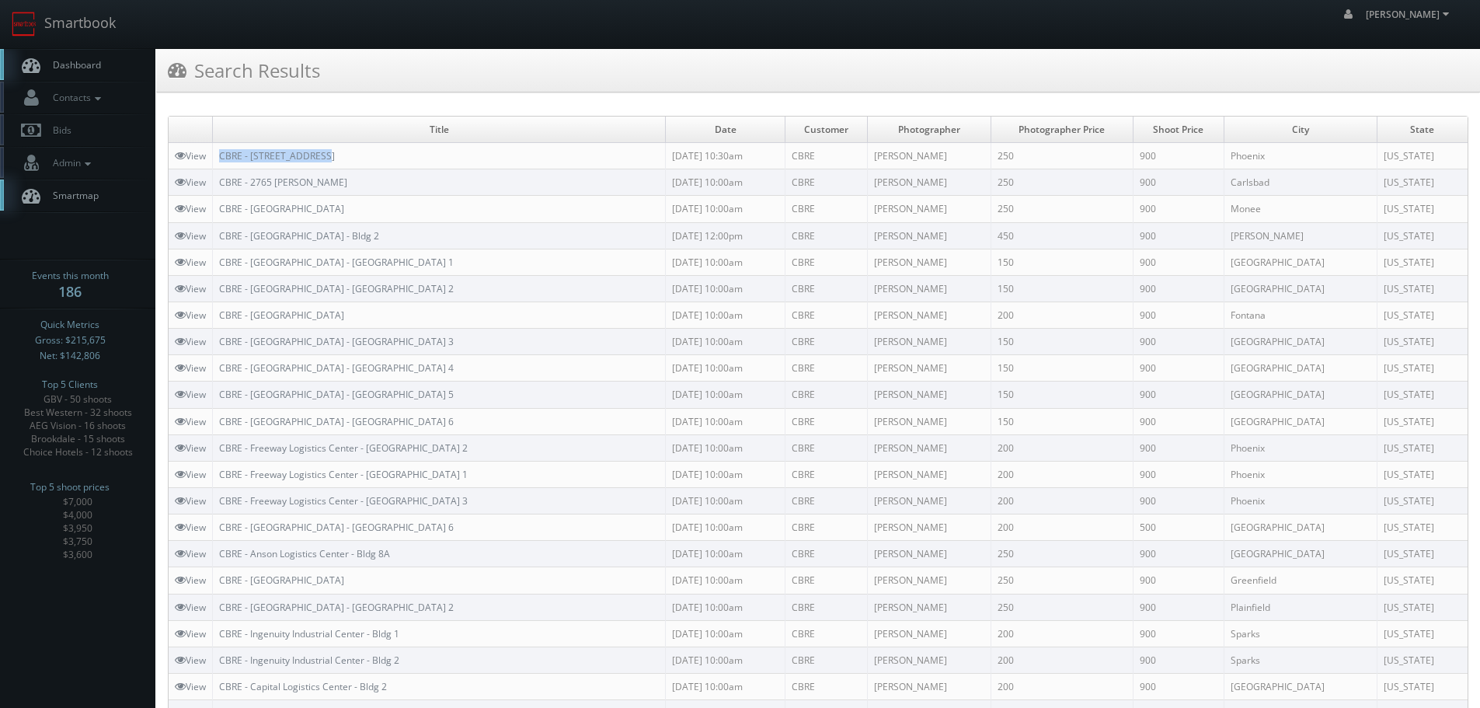
copy link "CBRE - [STREET_ADDRESS]"
drag, startPoint x: 382, startPoint y: 148, endPoint x: 224, endPoint y: 146, distance: 158.5
click at [224, 146] on td "CBRE - 4450 North 45th" at bounding box center [439, 156] width 453 height 26
click at [90, 27] on link "Smartbook" at bounding box center [63, 24] width 127 height 48
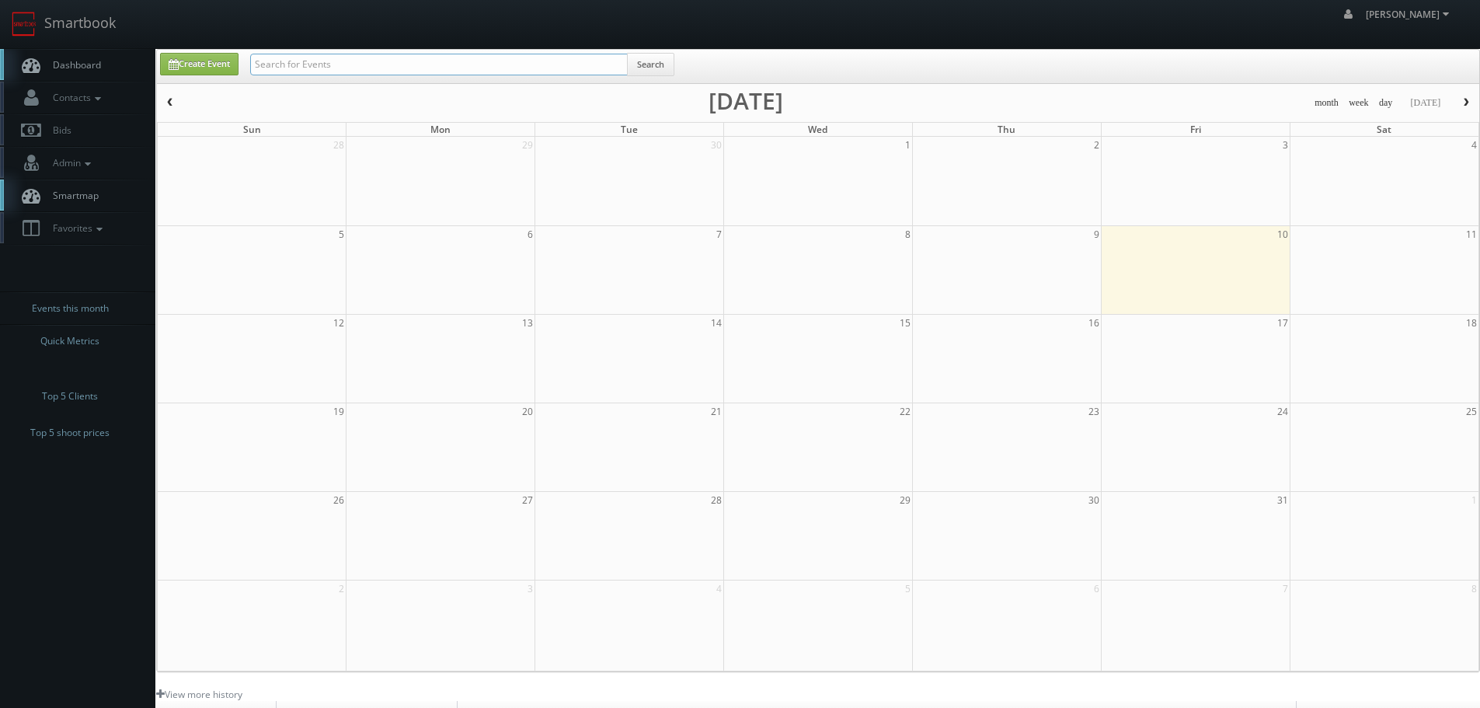
click at [485, 69] on input "text" at bounding box center [439, 65] width 378 height 22
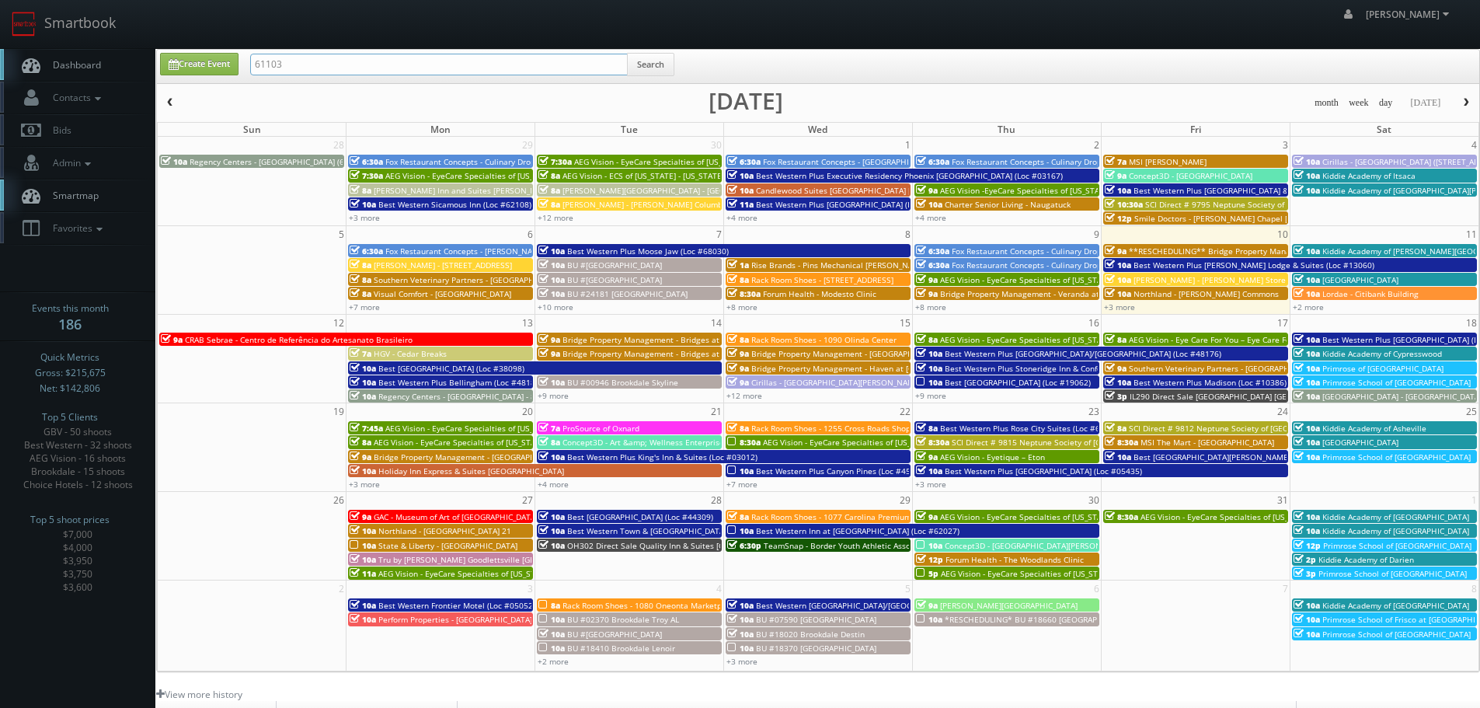
type input "61103"
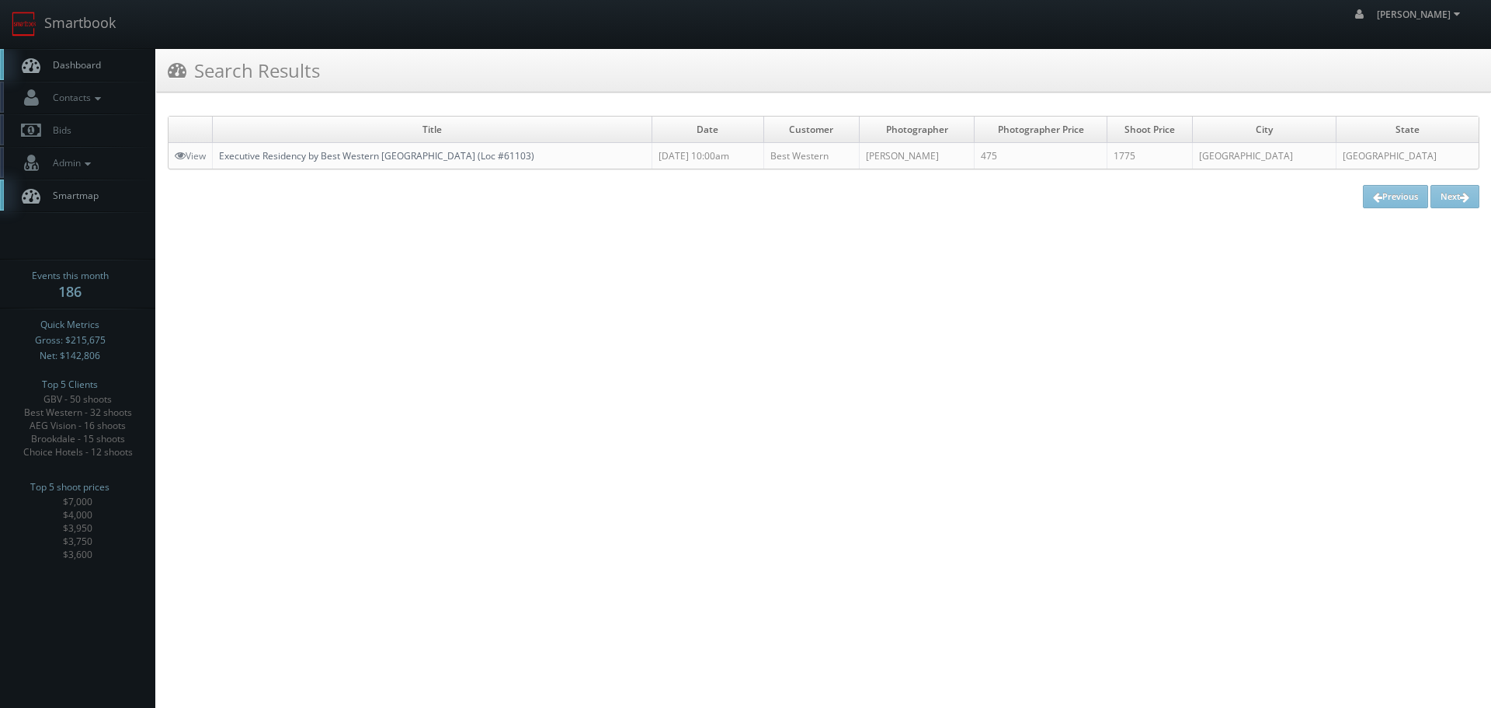
copy link "Executive Residency by Best Western [GEOGRAPHIC_DATA] (Loc #61103)"
drag, startPoint x: 571, startPoint y: 148, endPoint x: 222, endPoint y: 156, distance: 348.9
click at [222, 156] on td "Executive Residency by Best Western [GEOGRAPHIC_DATA] (Loc #61103)" at bounding box center [433, 156] width 440 height 26
click at [86, 30] on link "Smartbook" at bounding box center [63, 24] width 127 height 48
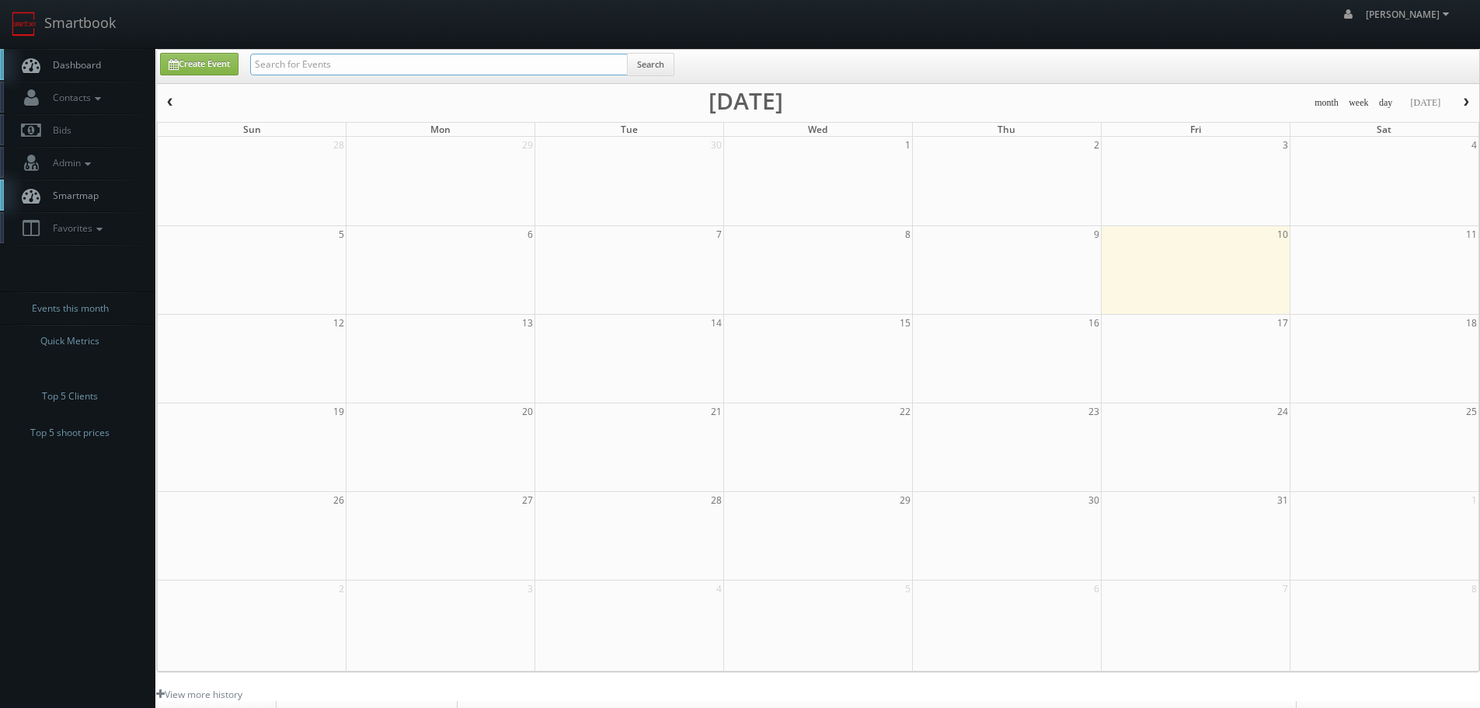
click at [445, 69] on input "text" at bounding box center [439, 65] width 378 height 22
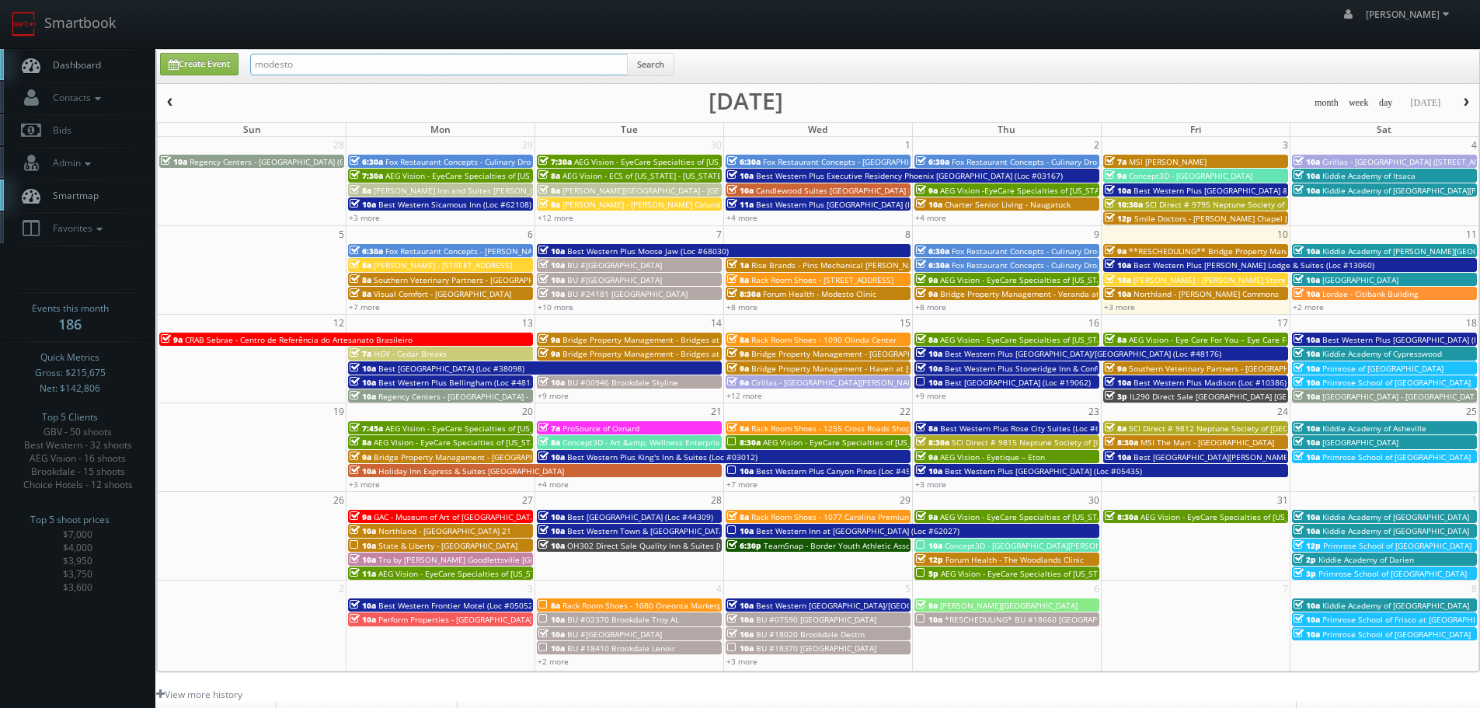
type input "modesto"
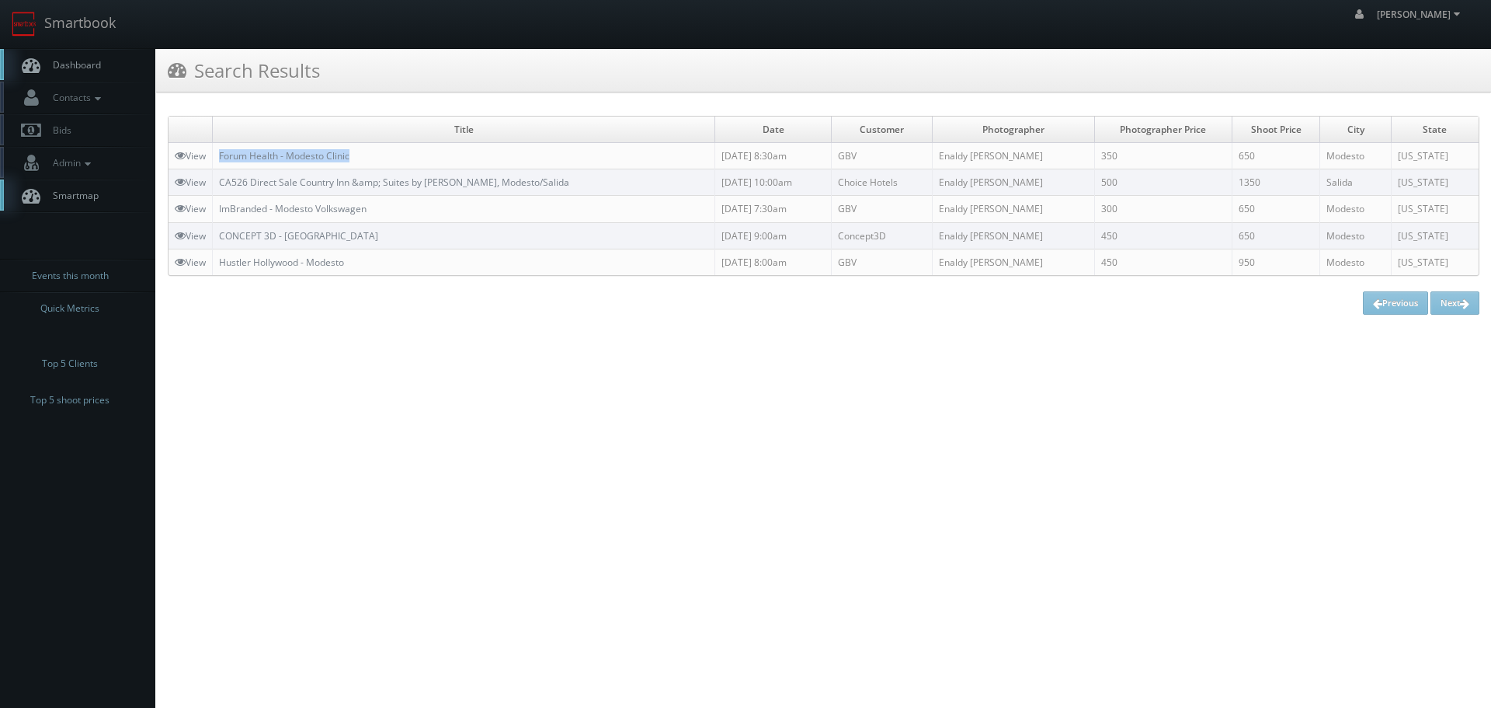
copy tr "Forum Health - Modesto Clinic"
drag, startPoint x: 389, startPoint y: 154, endPoint x: 210, endPoint y: 153, distance: 179.4
click at [210, 153] on tr "View Forum Health - Modesto Clinic 10/08/2025 8:30am GBV Enaldy Leite 350 650 M…" at bounding box center [824, 156] width 1310 height 26
click at [110, 27] on link "Smartbook" at bounding box center [63, 24] width 127 height 48
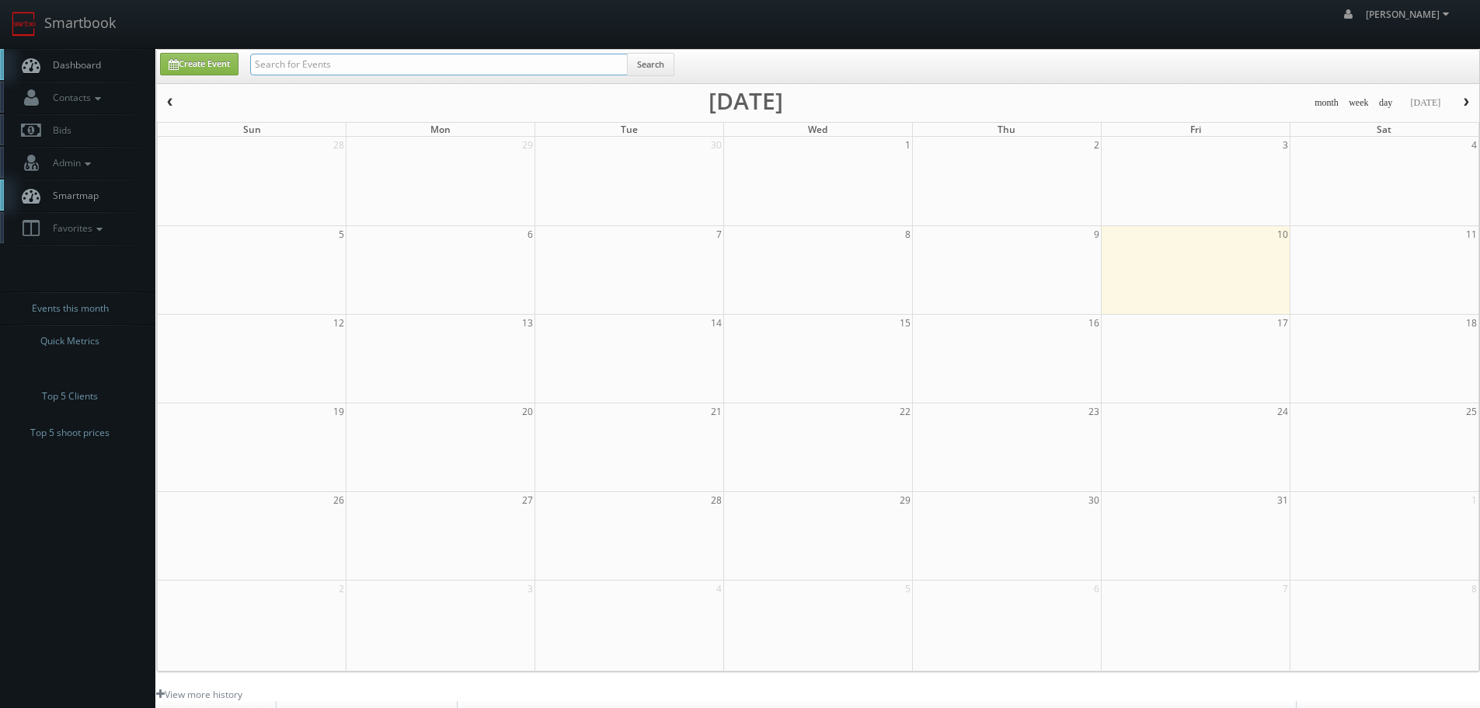
click at [353, 64] on input "text" at bounding box center [439, 65] width 378 height 22
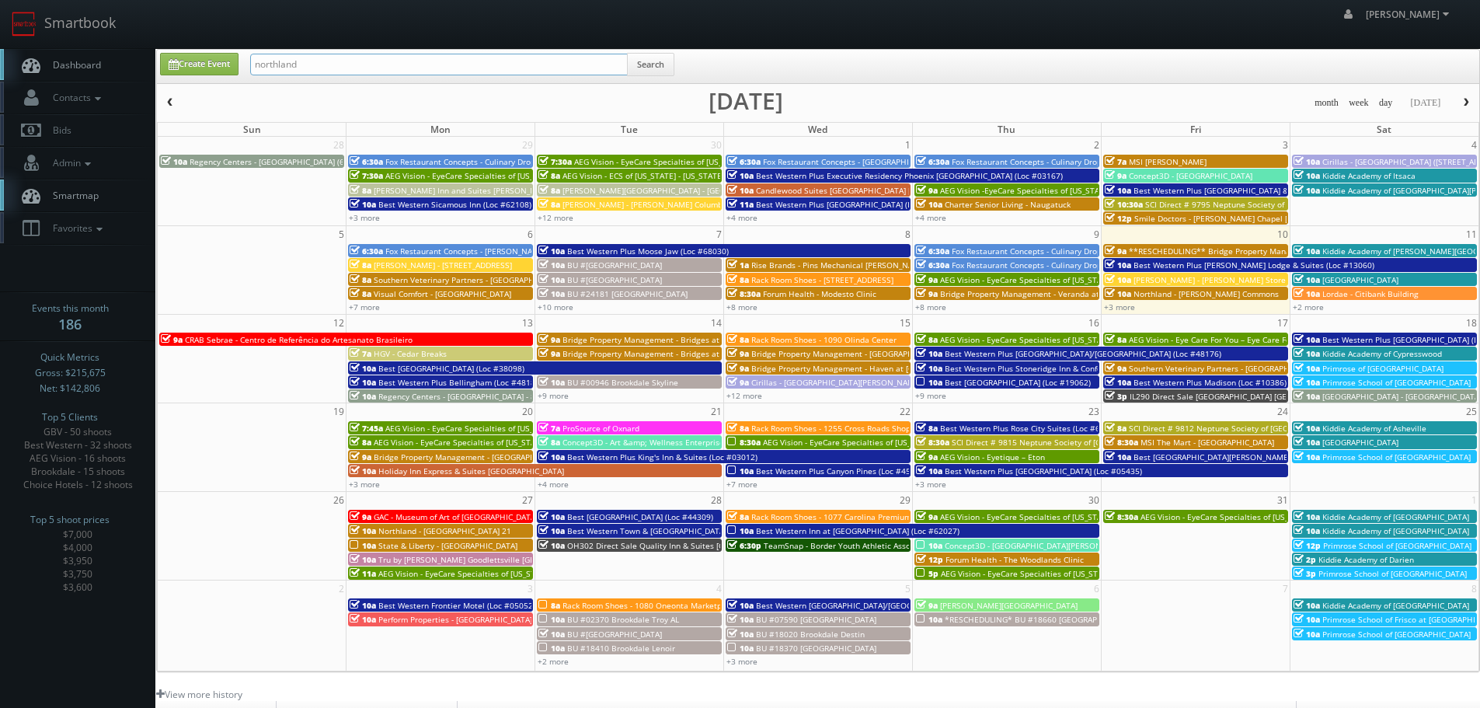
type input "northland"
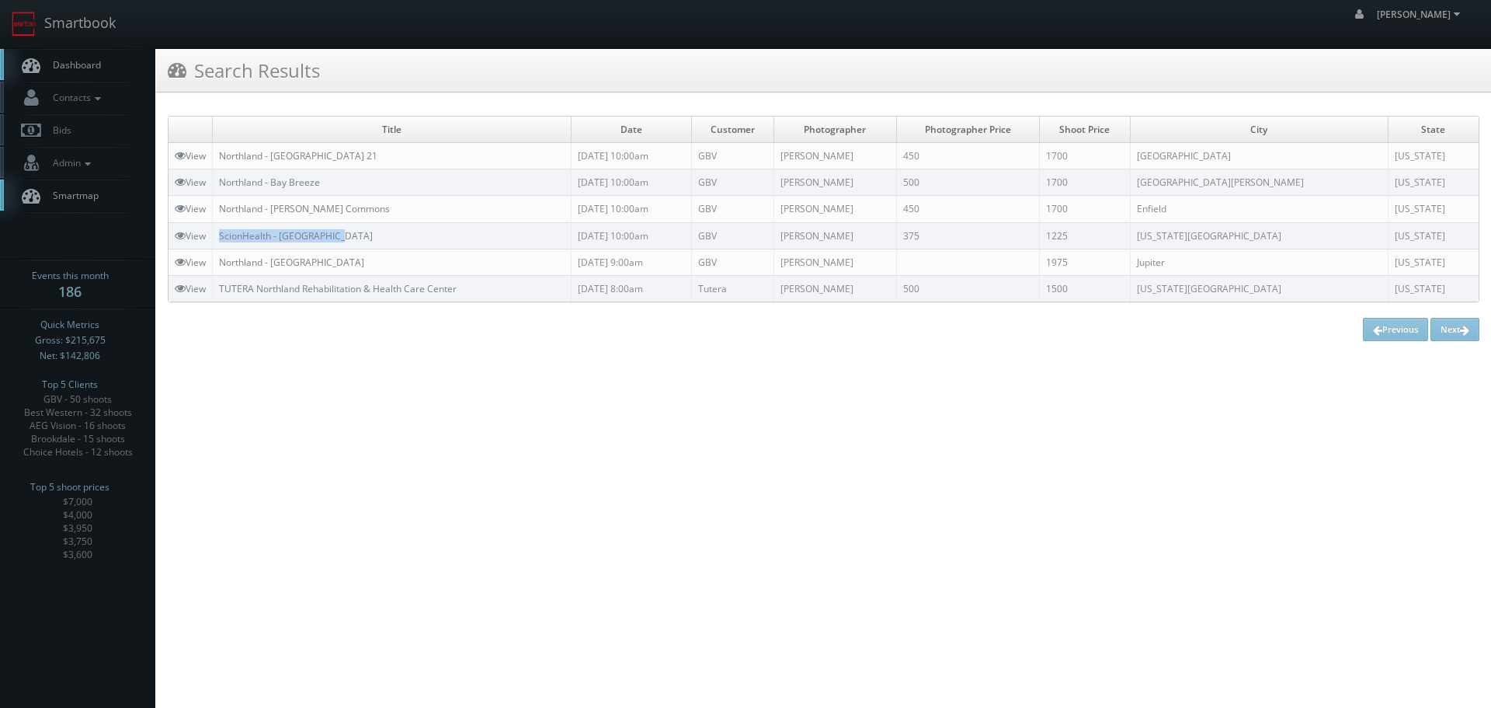
copy tr "ScionHealth - [GEOGRAPHIC_DATA]"
drag, startPoint x: 369, startPoint y: 238, endPoint x: 210, endPoint y: 233, distance: 159.3
click at [210, 233] on tr "View ScionHealth - [GEOGRAPHIC_DATA] [DATE] 10:00am GBV [PERSON_NAME] [STREET_A…" at bounding box center [824, 235] width 1310 height 26
click at [103, 28] on link "Smartbook" at bounding box center [63, 24] width 127 height 48
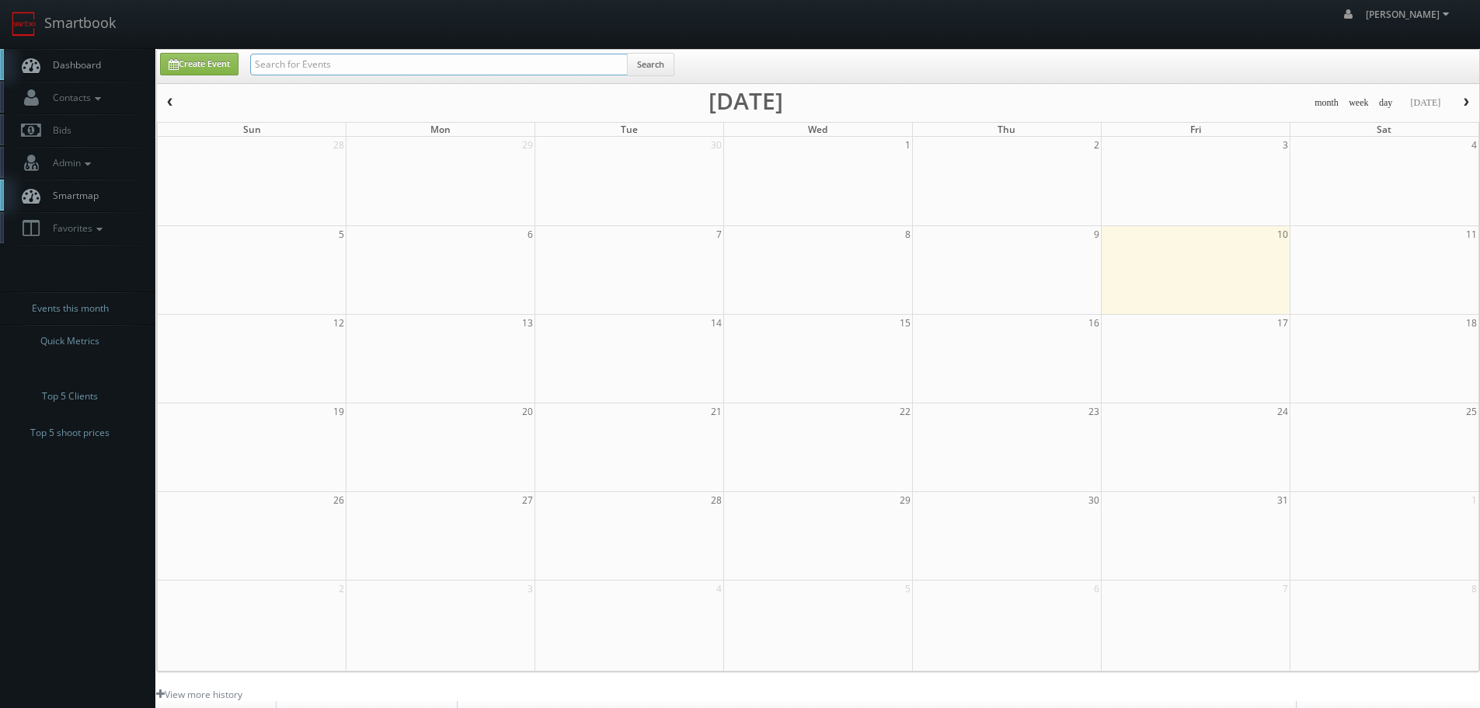
drag, startPoint x: 0, startPoint y: 0, endPoint x: 279, endPoint y: 68, distance: 286.9
click at [279, 68] on input "text" at bounding box center [439, 65] width 378 height 22
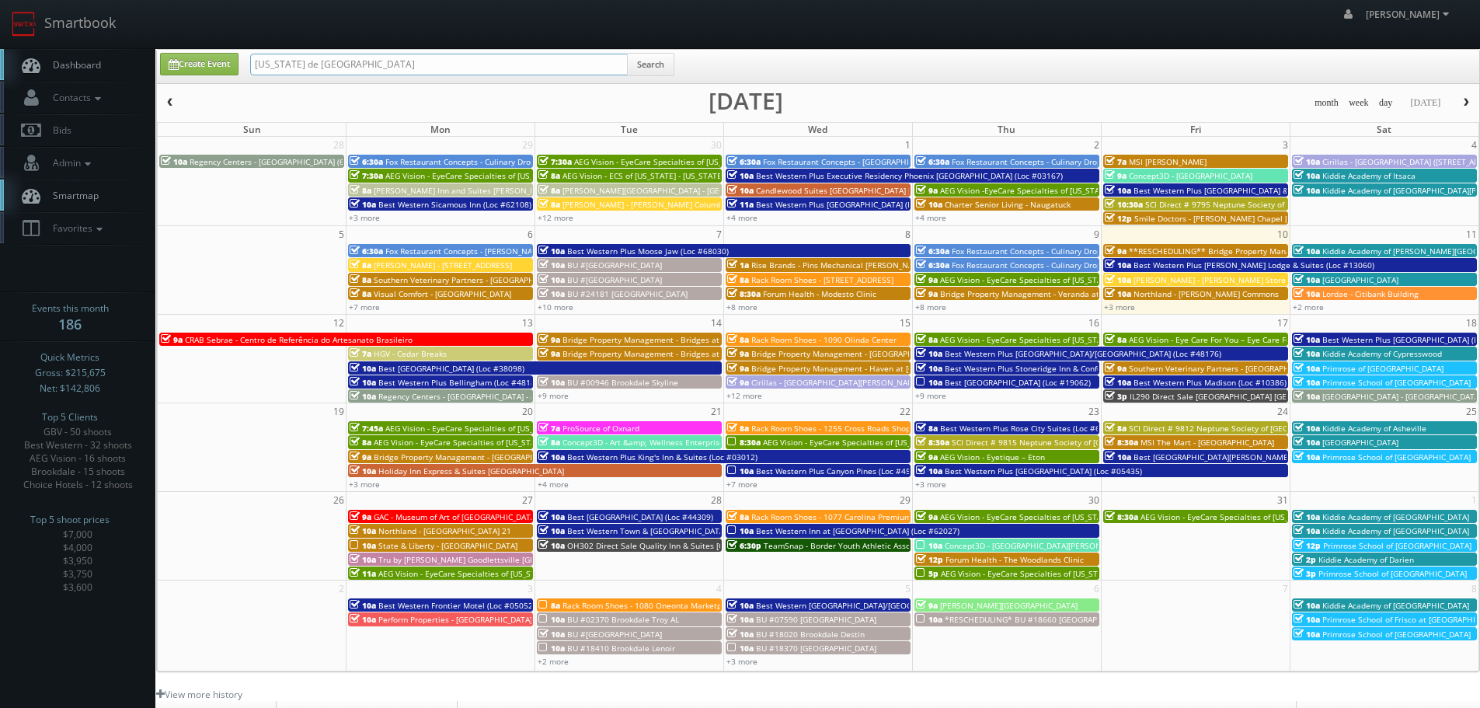
type input "texas de brazil"
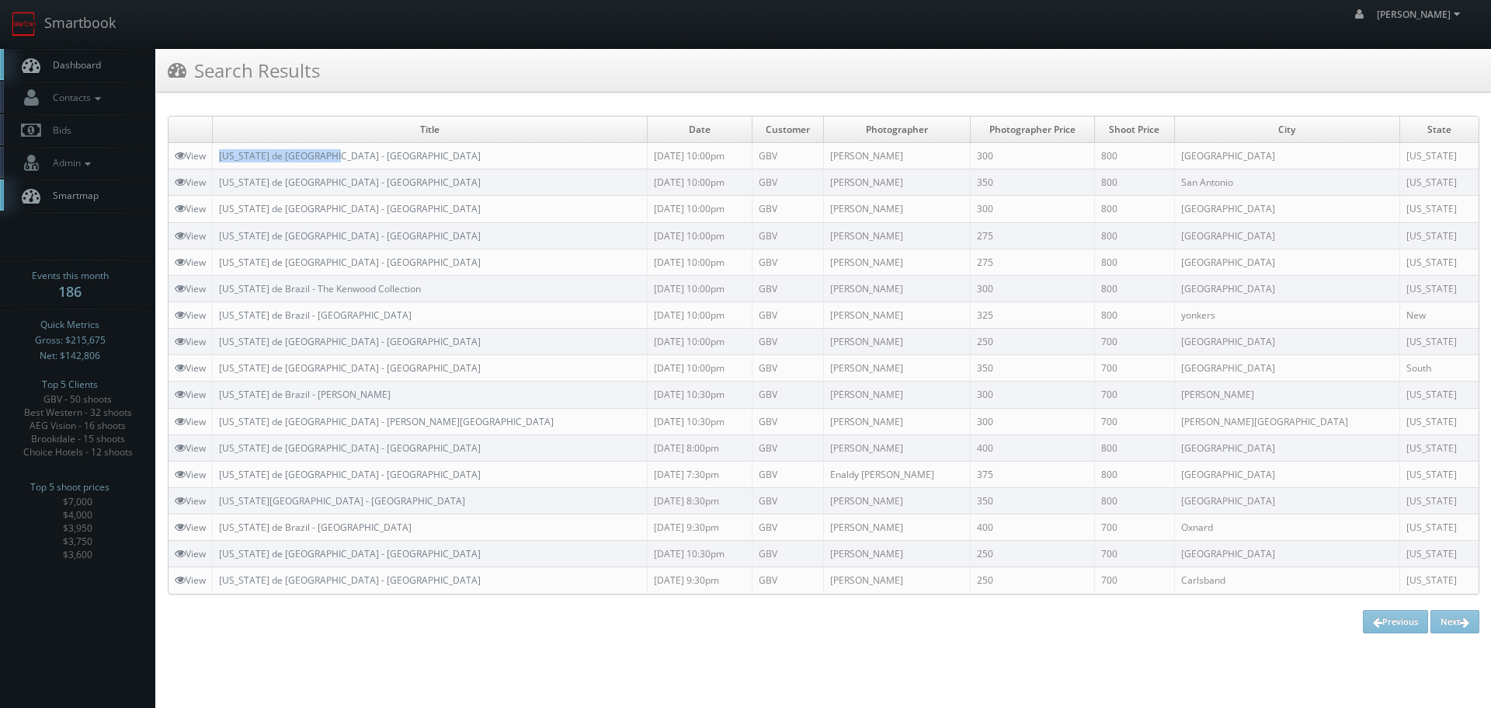
copy link "[US_STATE] de [GEOGRAPHIC_DATA] - [GEOGRAPHIC_DATA]"
drag, startPoint x: 376, startPoint y: 163, endPoint x: 220, endPoint y: 154, distance: 156.4
click at [220, 154] on td "[US_STATE] de [GEOGRAPHIC_DATA] - [GEOGRAPHIC_DATA]" at bounding box center [430, 156] width 435 height 26
click at [75, 23] on link "Smartbook" at bounding box center [63, 24] width 127 height 48
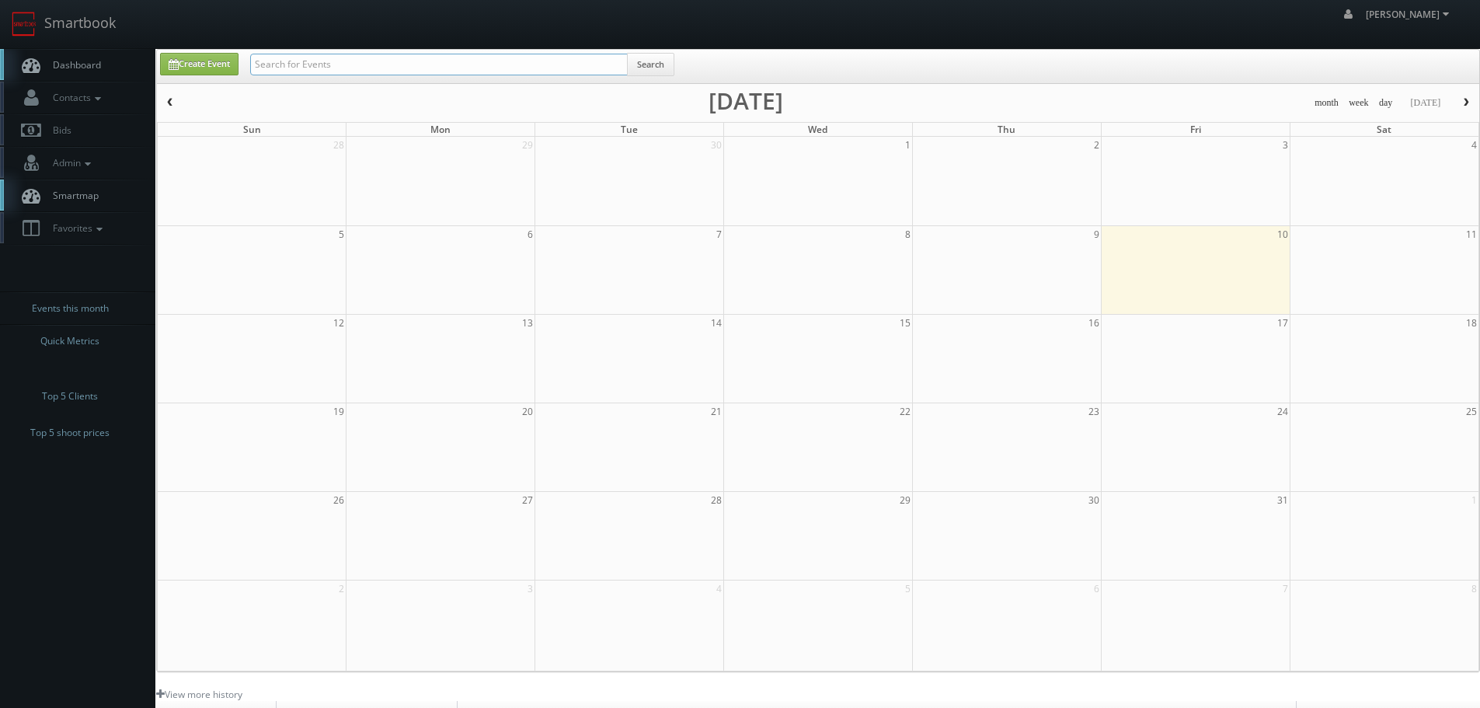
click at [426, 67] on input "text" at bounding box center [439, 65] width 378 height 22
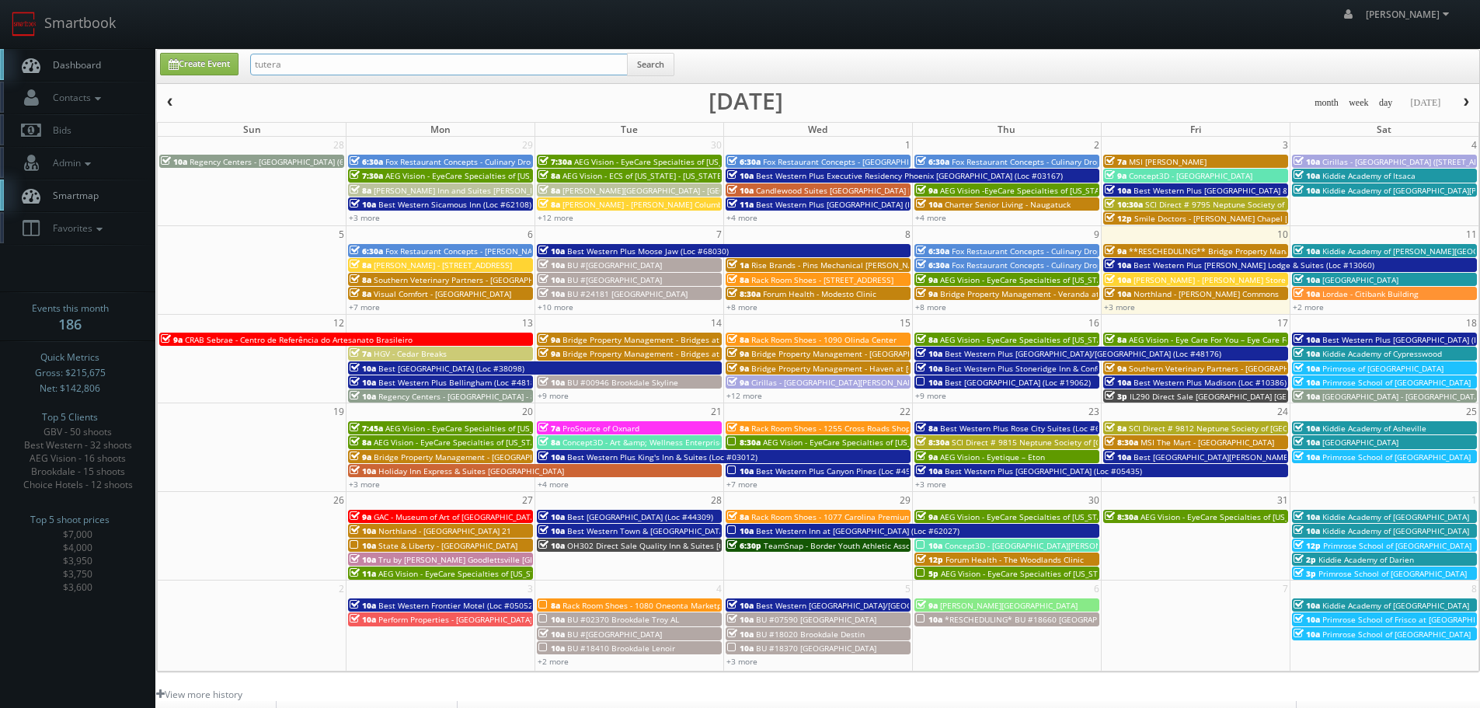
type input "tutera"
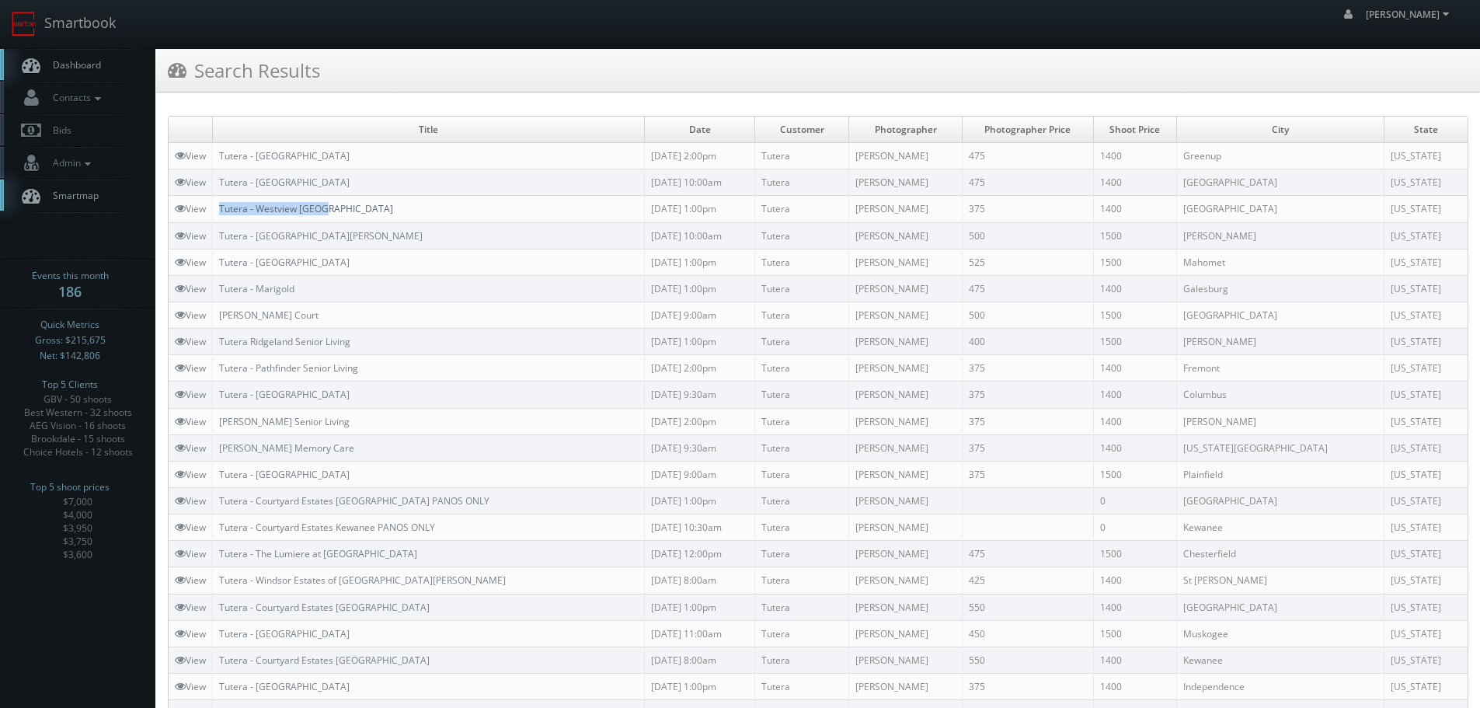
copy link "Tutera - Westview [GEOGRAPHIC_DATA]"
drag, startPoint x: 347, startPoint y: 207, endPoint x: 223, endPoint y: 210, distance: 124.3
click at [223, 210] on td "Tutera - Westview [GEOGRAPHIC_DATA]" at bounding box center [429, 209] width 432 height 26
click at [100, 33] on link "Smartbook" at bounding box center [63, 24] width 127 height 48
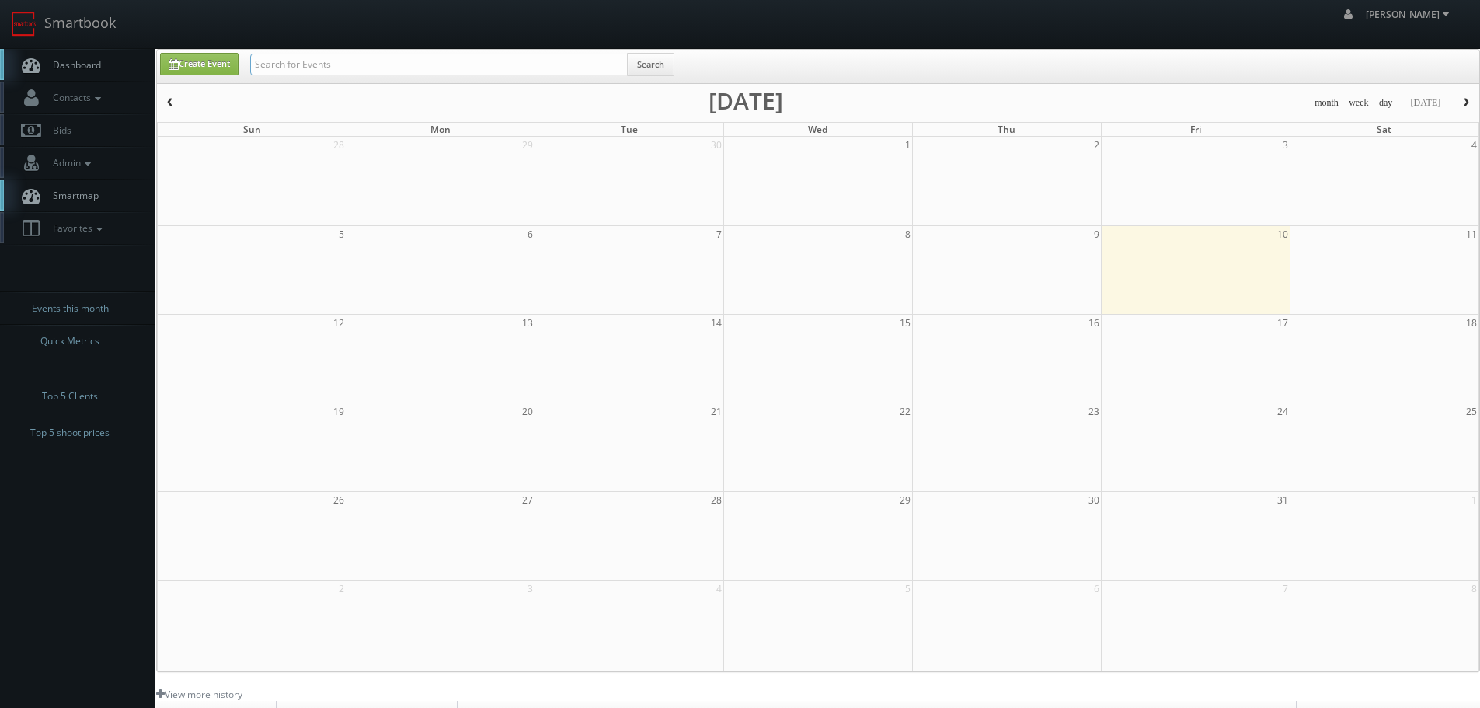
click at [381, 62] on input "text" at bounding box center [439, 65] width 378 height 22
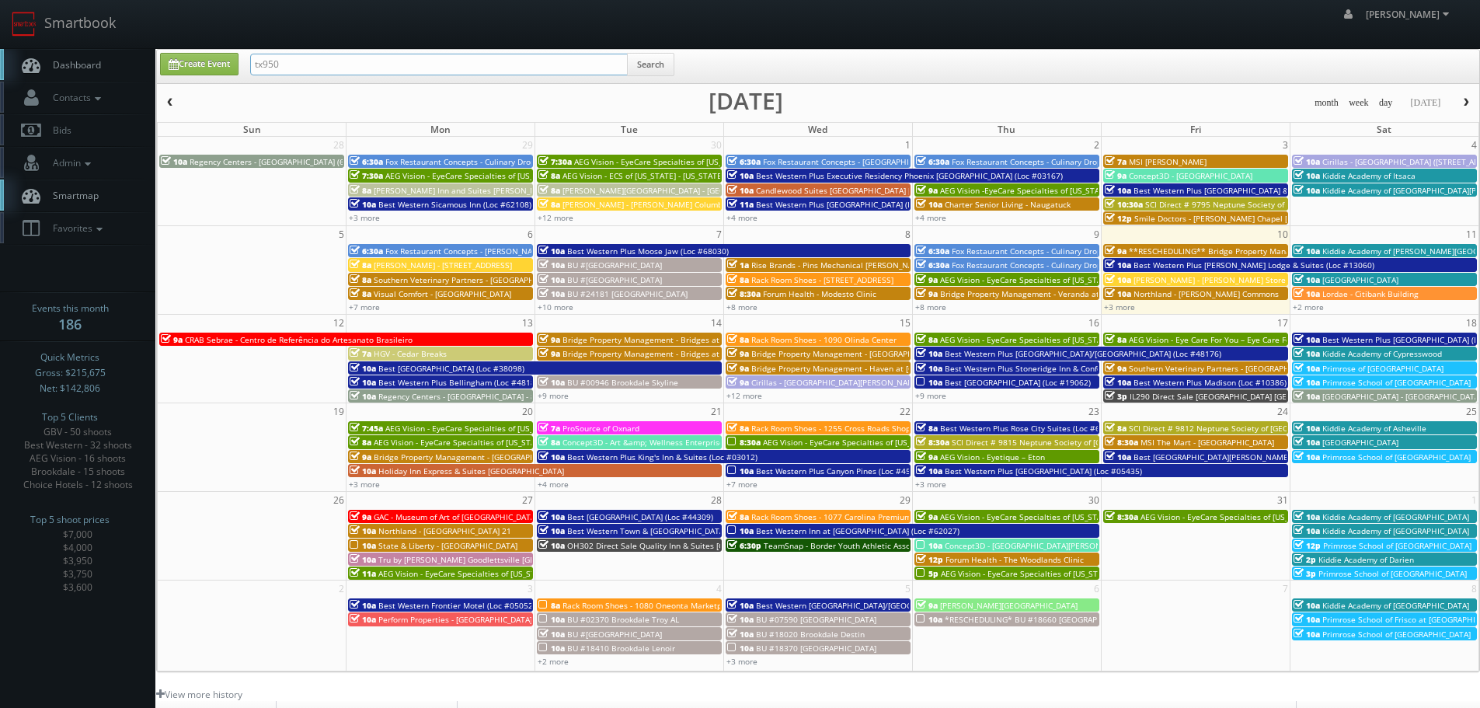
type input "tx950"
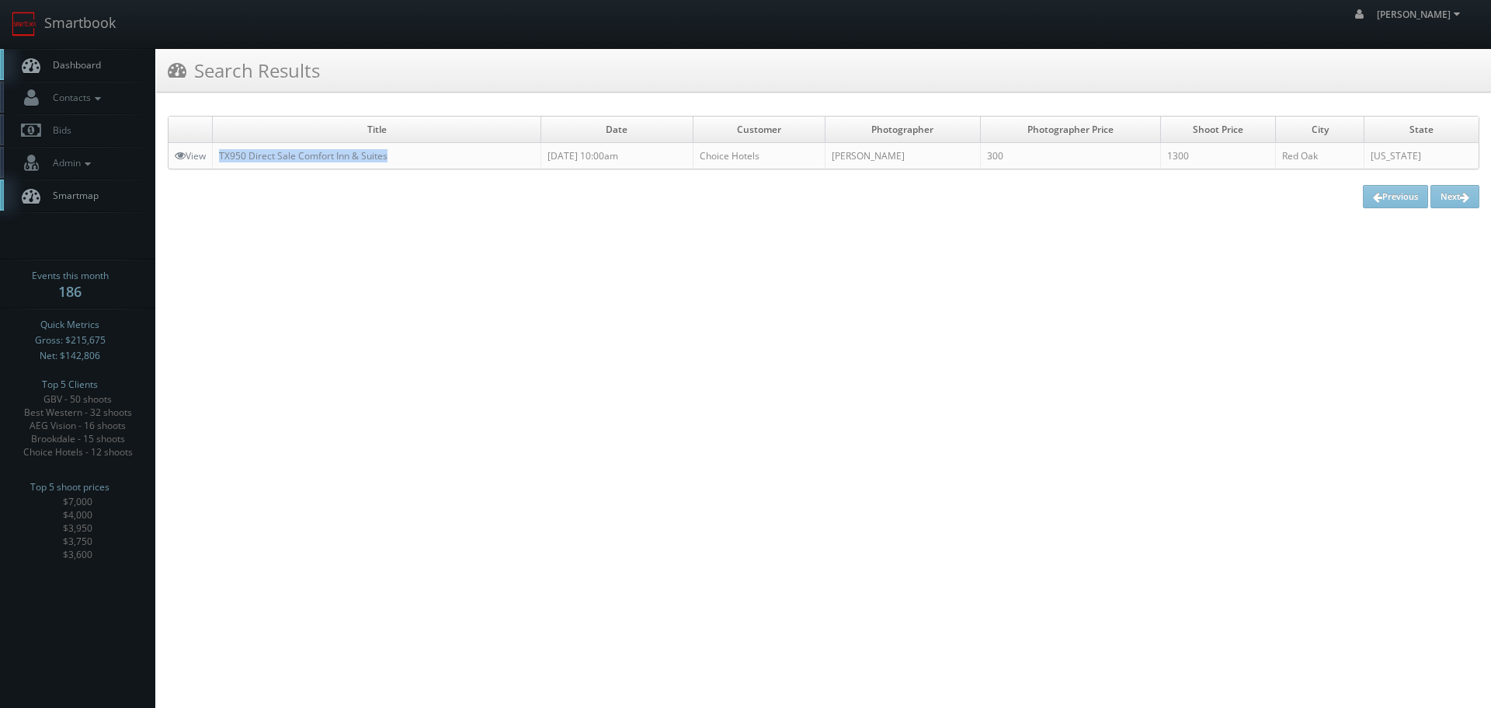
drag, startPoint x: 412, startPoint y: 158, endPoint x: 219, endPoint y: 155, distance: 192.7
click at [219, 155] on td "TX950 Direct Sale Comfort Inn & Suites" at bounding box center [377, 156] width 329 height 26
copy link "TX950 Direct Sale Comfort Inn & Suites"
click at [61, 5] on link "Smartbook" at bounding box center [63, 24] width 127 height 48
